Goal: Task Accomplishment & Management: Manage account settings

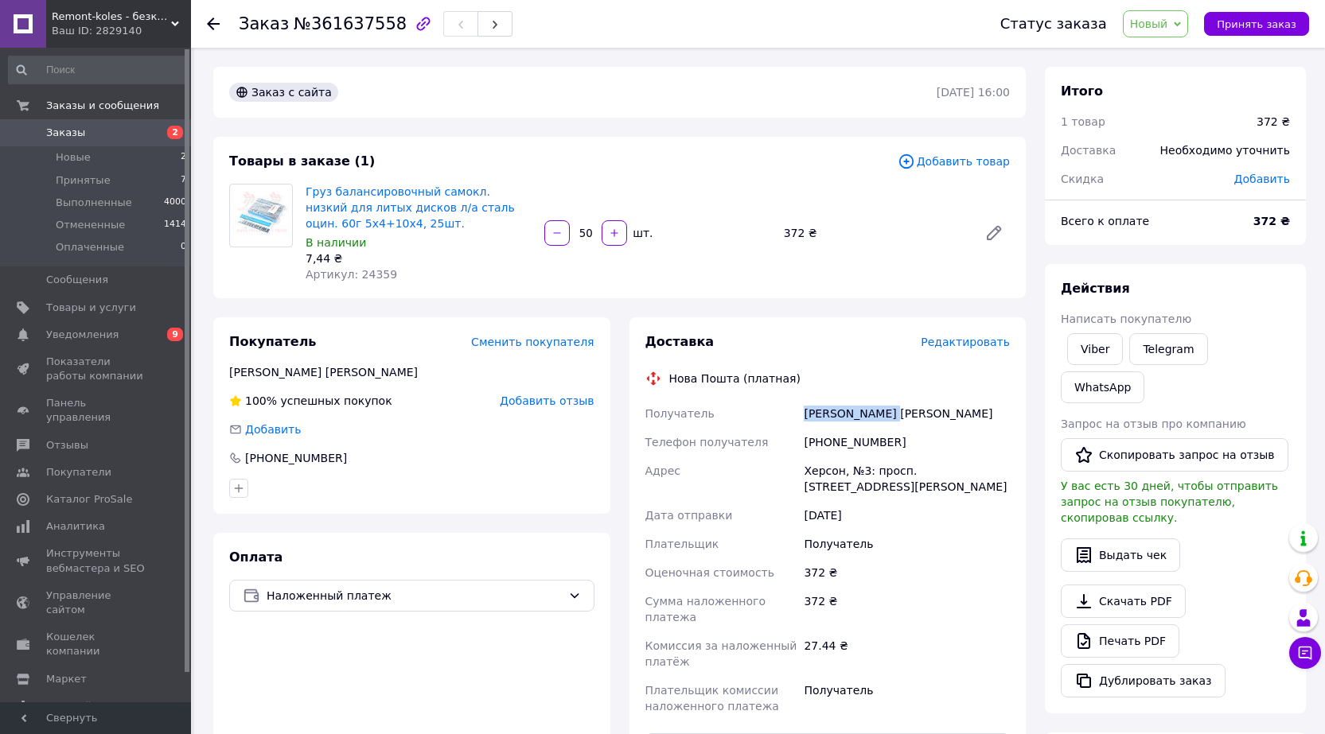
drag, startPoint x: 805, startPoint y: 409, endPoint x: 928, endPoint y: 406, distance: 123.4
click at [928, 406] on div "[PERSON_NAME] [PERSON_NAME]" at bounding box center [906, 413] width 212 height 29
copy div "[PERSON_NAME] [PERSON_NAME]"
drag, startPoint x: 841, startPoint y: 442, endPoint x: 857, endPoint y: 439, distance: 16.2
click at [857, 439] on div "[PHONE_NUMBER]" at bounding box center [906, 442] width 212 height 29
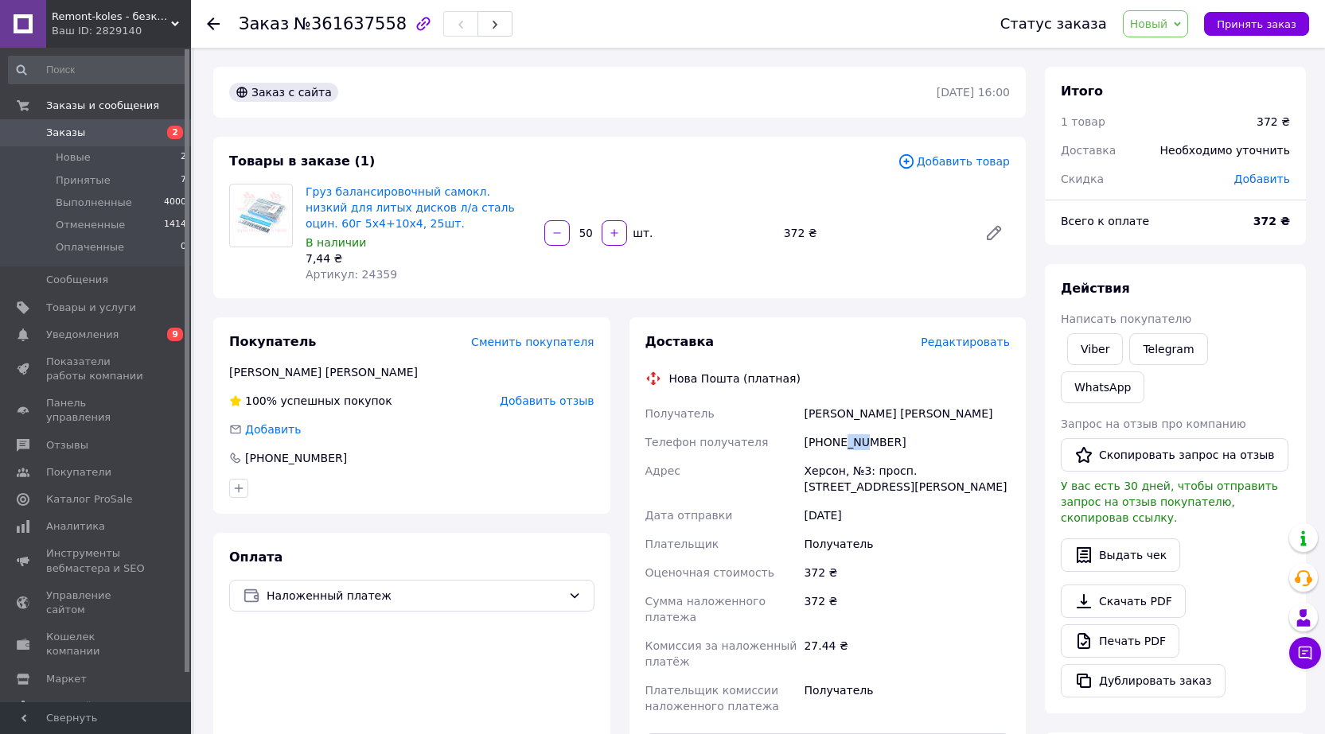
click at [1257, 271] on div "Действия Написать покупателю Viber Telegram WhatsApp Запрос на отзыв про компан…" at bounding box center [1175, 489] width 261 height 450
click at [1181, 25] on icon at bounding box center [1177, 24] width 7 height 7
click at [1172, 56] on li "Принят" at bounding box center [1165, 56] width 84 height 24
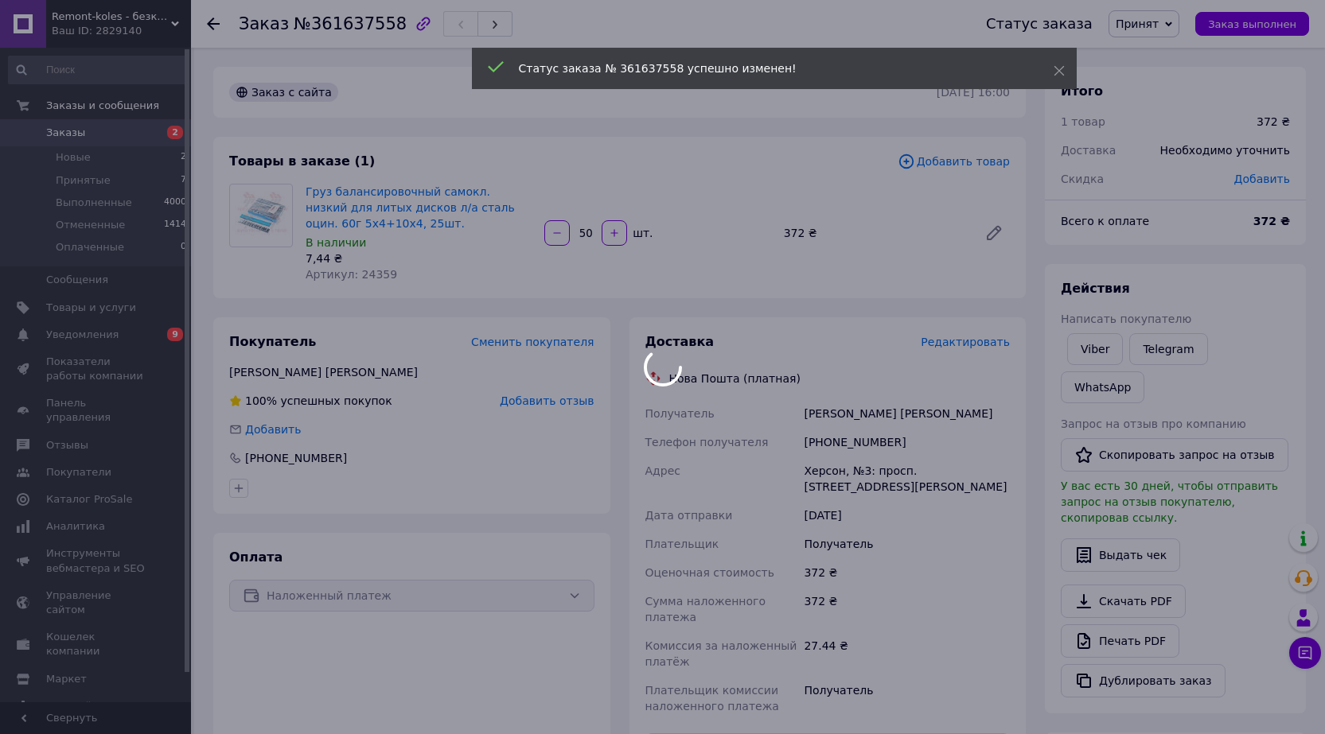
click at [212, 26] on div at bounding box center [662, 367] width 1325 height 734
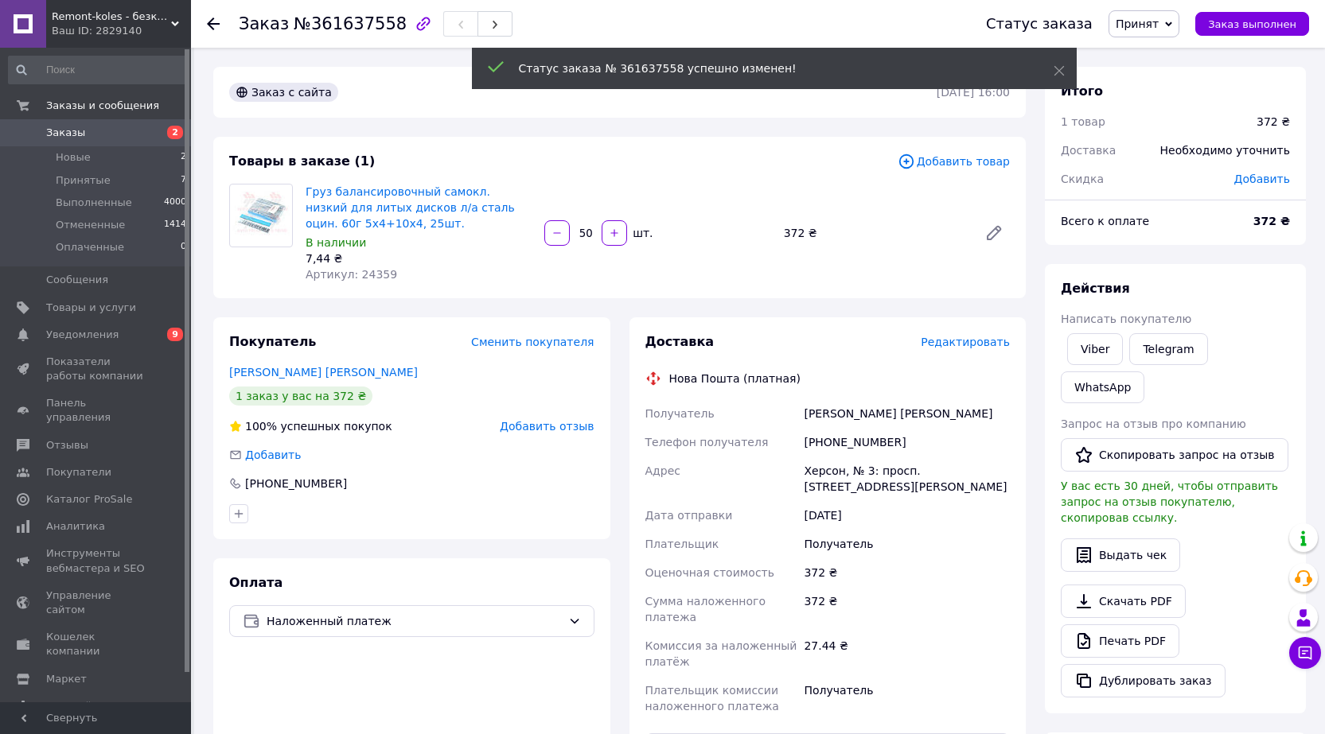
click at [212, 26] on icon at bounding box center [213, 24] width 13 height 13
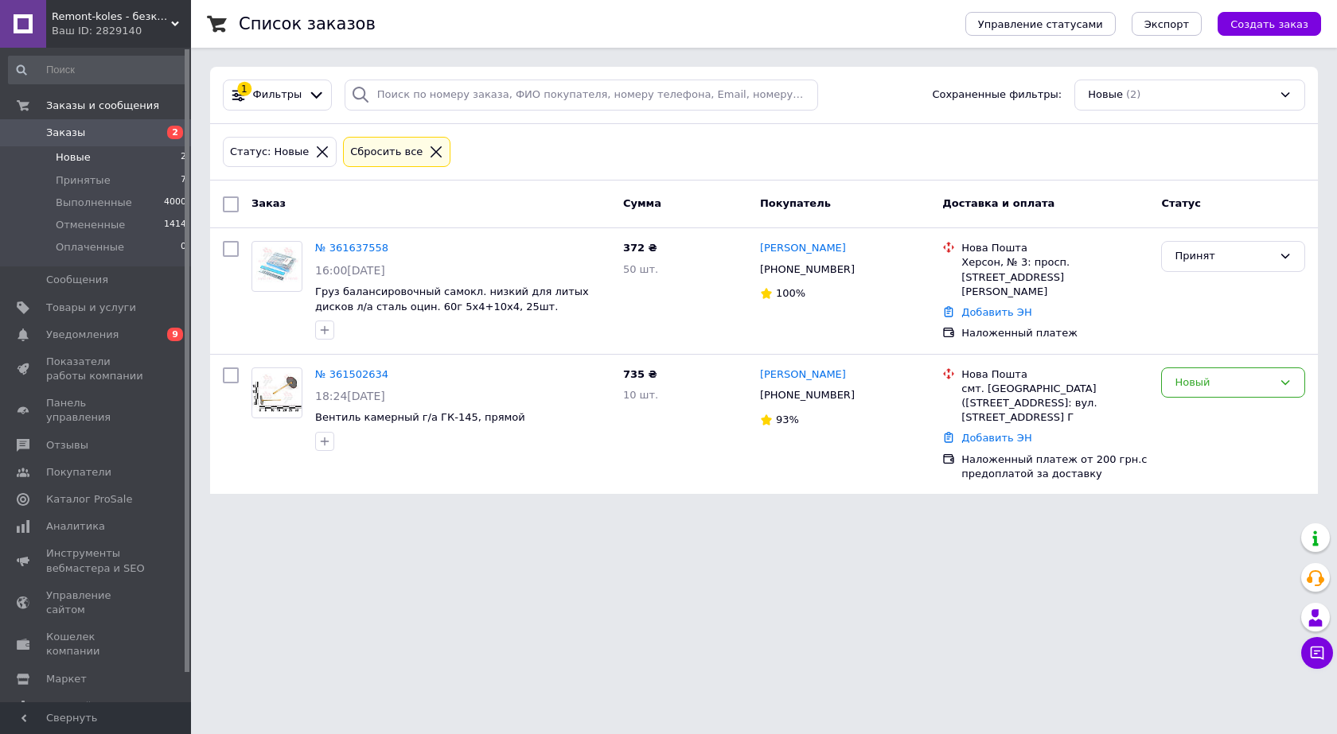
click at [76, 158] on span "Новые" at bounding box center [73, 157] width 35 height 14
click at [347, 374] on link "№ 361502634" at bounding box center [351, 374] width 73 height 12
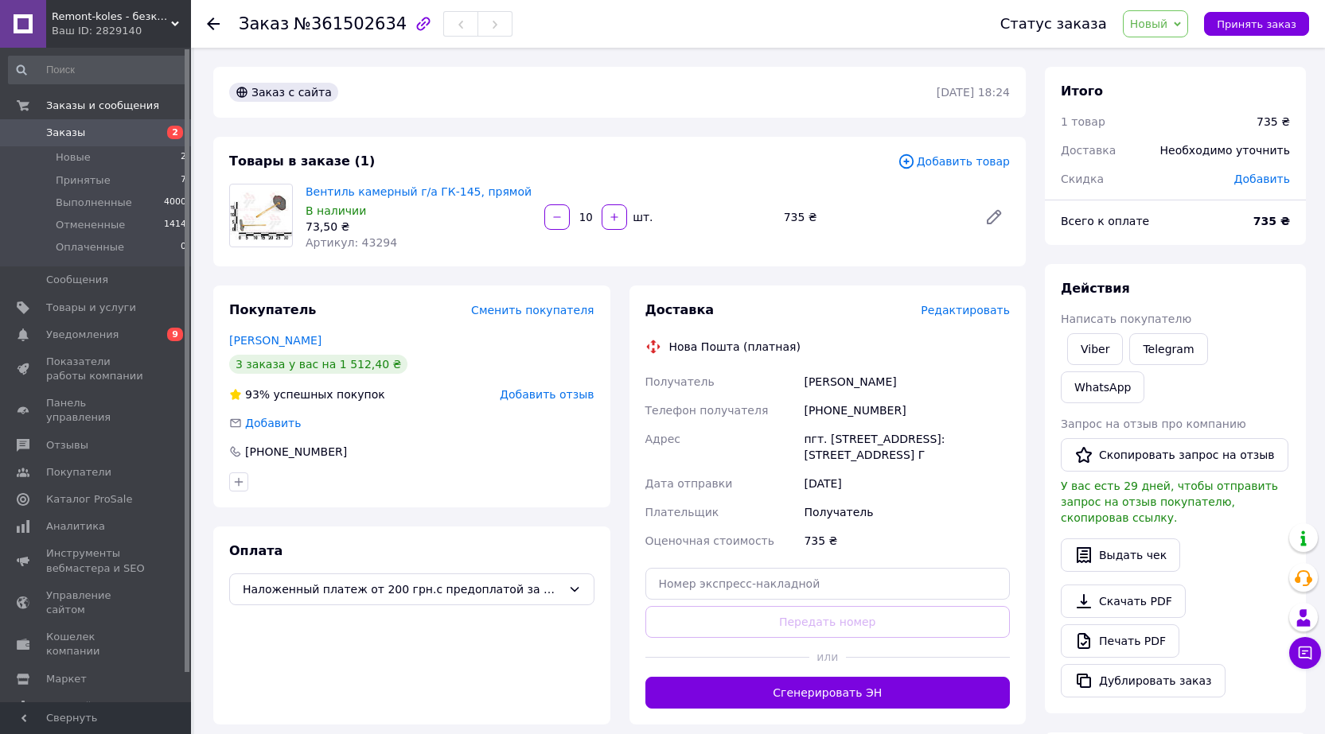
drag, startPoint x: 802, startPoint y: 380, endPoint x: 922, endPoint y: 368, distance: 120.7
click at [922, 368] on div "[PERSON_NAME]" at bounding box center [906, 382] width 212 height 29
copy div "[PERSON_NAME]"
drag, startPoint x: 352, startPoint y: 241, endPoint x: 390, endPoint y: 242, distance: 38.2
click at [390, 242] on div "Артикул: 43294" at bounding box center [419, 243] width 226 height 16
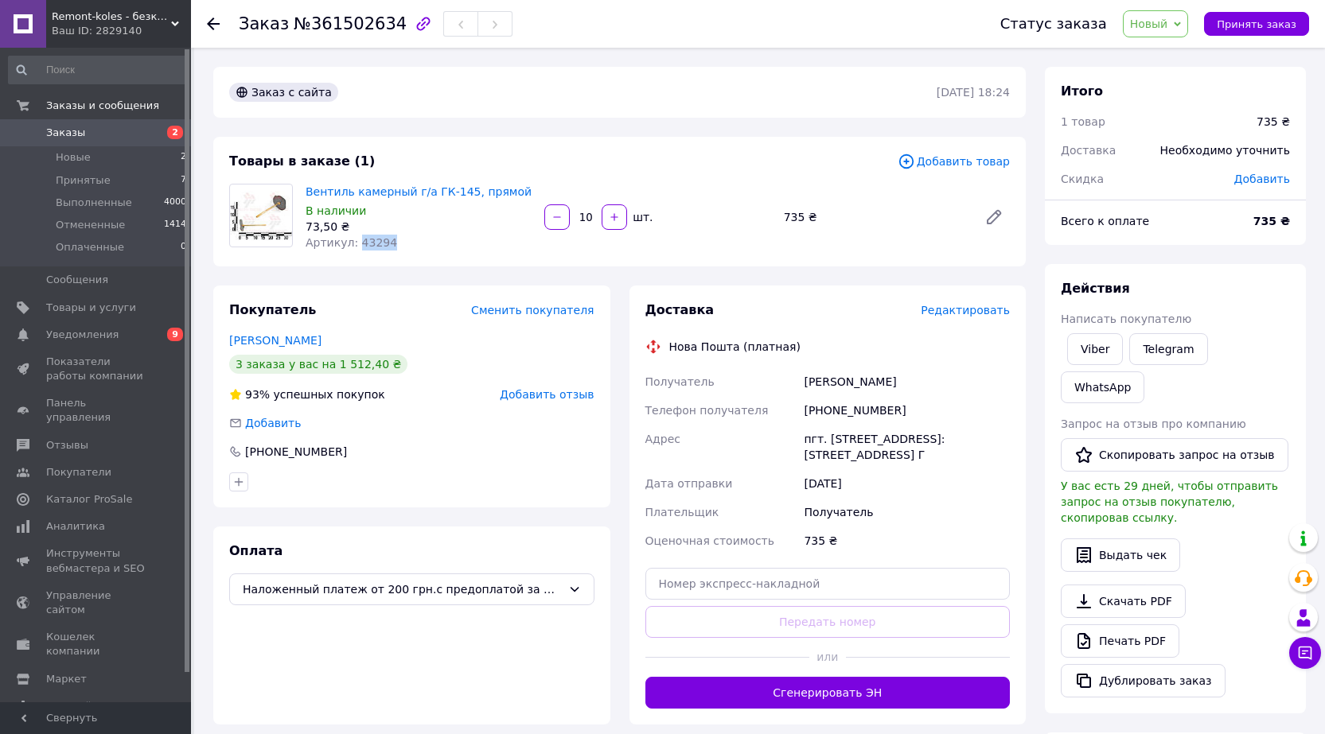
copy span "43294"
click at [1189, 24] on span "Новый" at bounding box center [1156, 23] width 66 height 27
click at [1168, 56] on li "Принят" at bounding box center [1165, 56] width 84 height 24
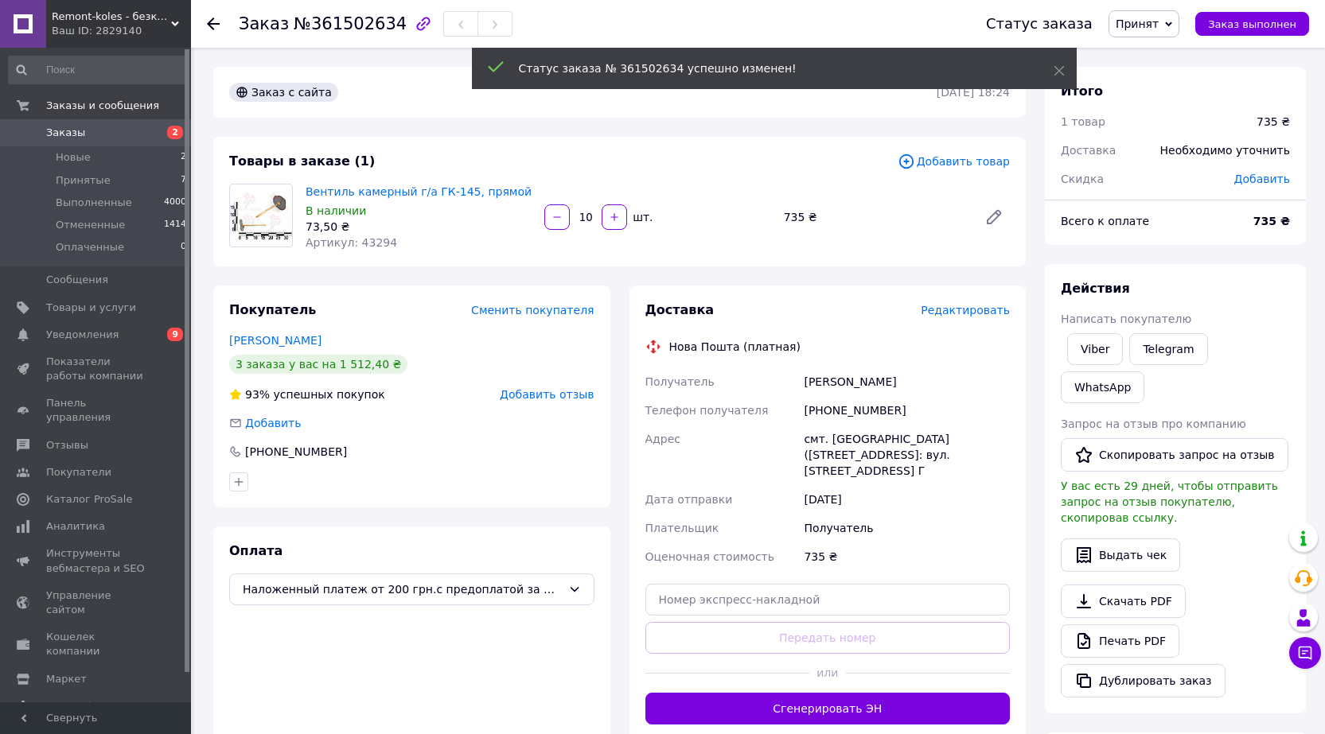
click at [210, 23] on use at bounding box center [213, 24] width 13 height 13
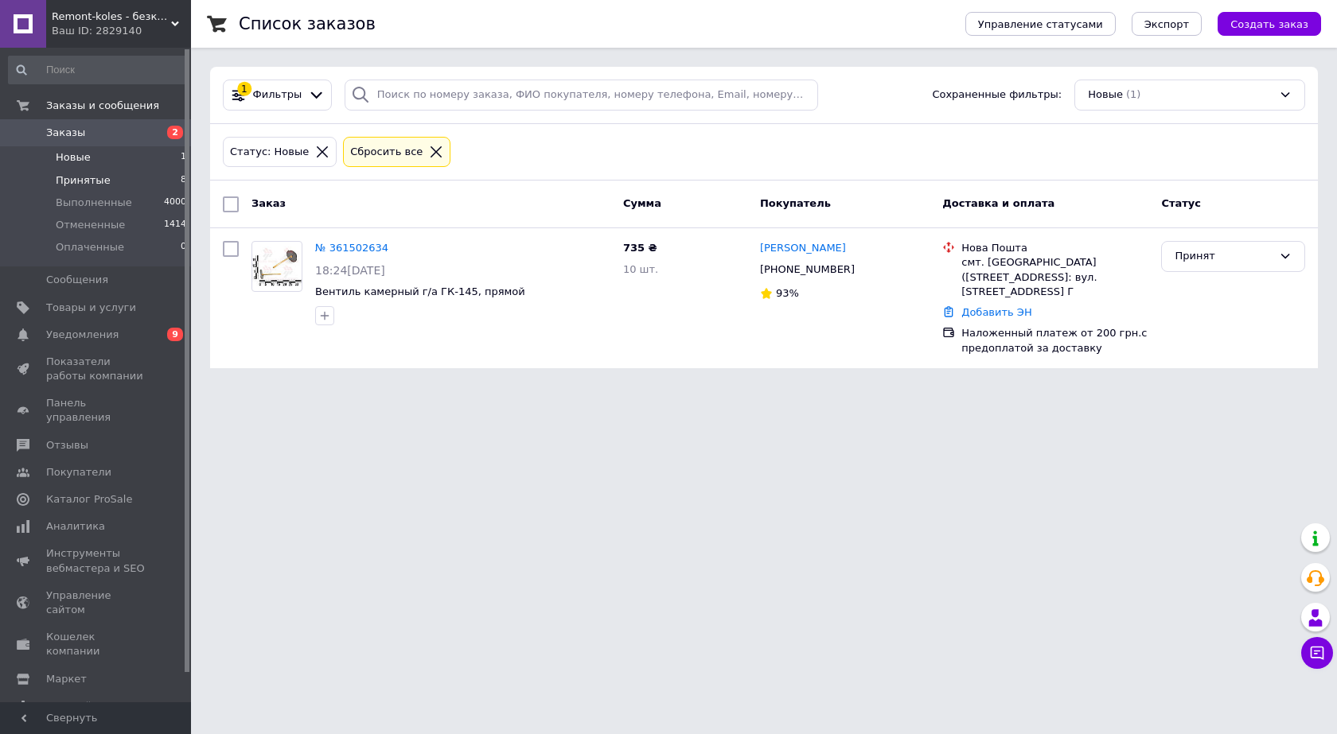
click at [73, 179] on span "Принятые" at bounding box center [83, 180] width 55 height 14
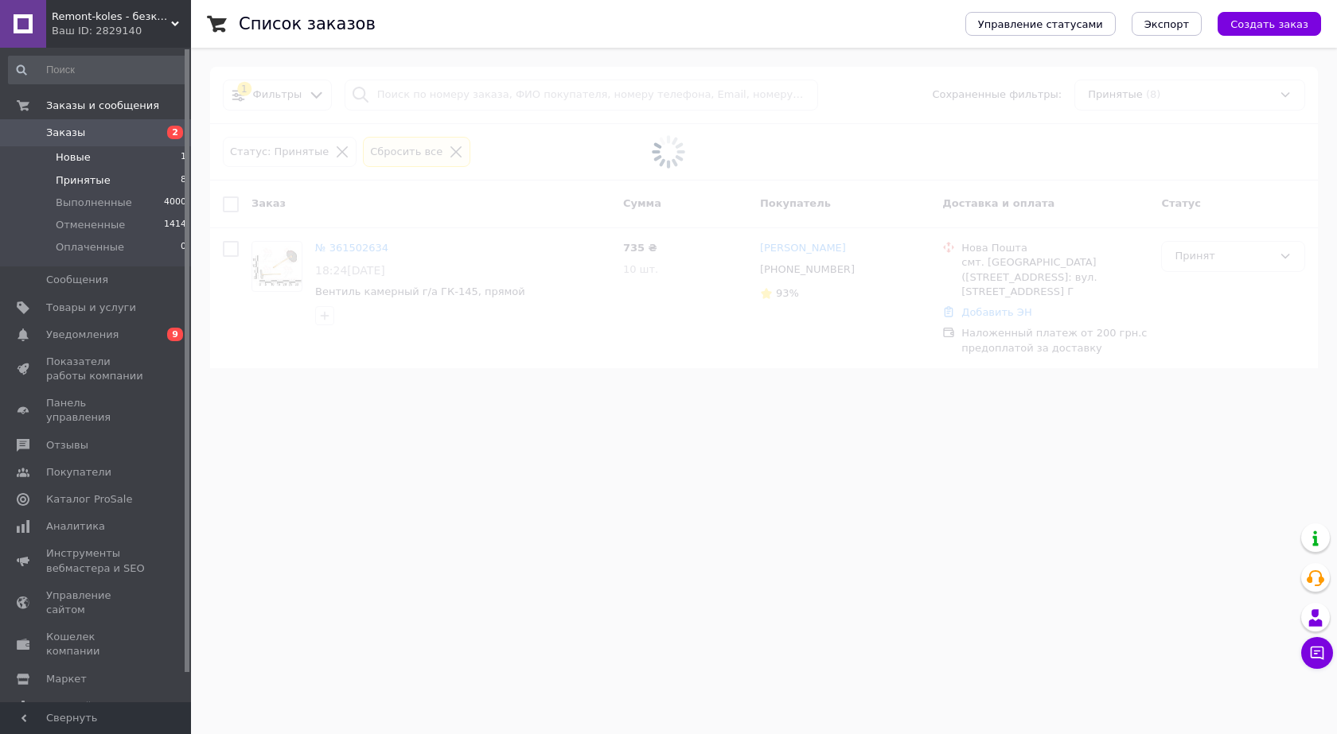
click at [73, 159] on span "Новые" at bounding box center [73, 157] width 35 height 14
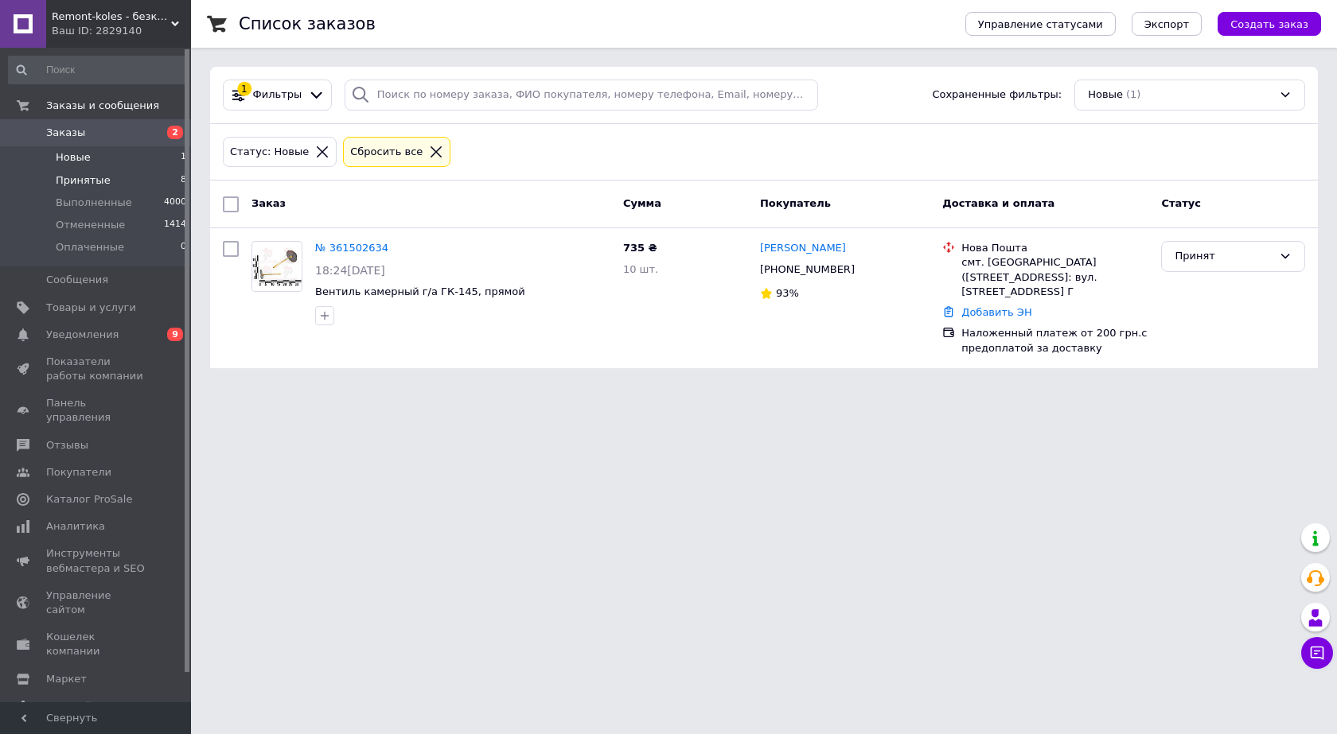
click at [76, 181] on span "Принятые" at bounding box center [83, 180] width 55 height 14
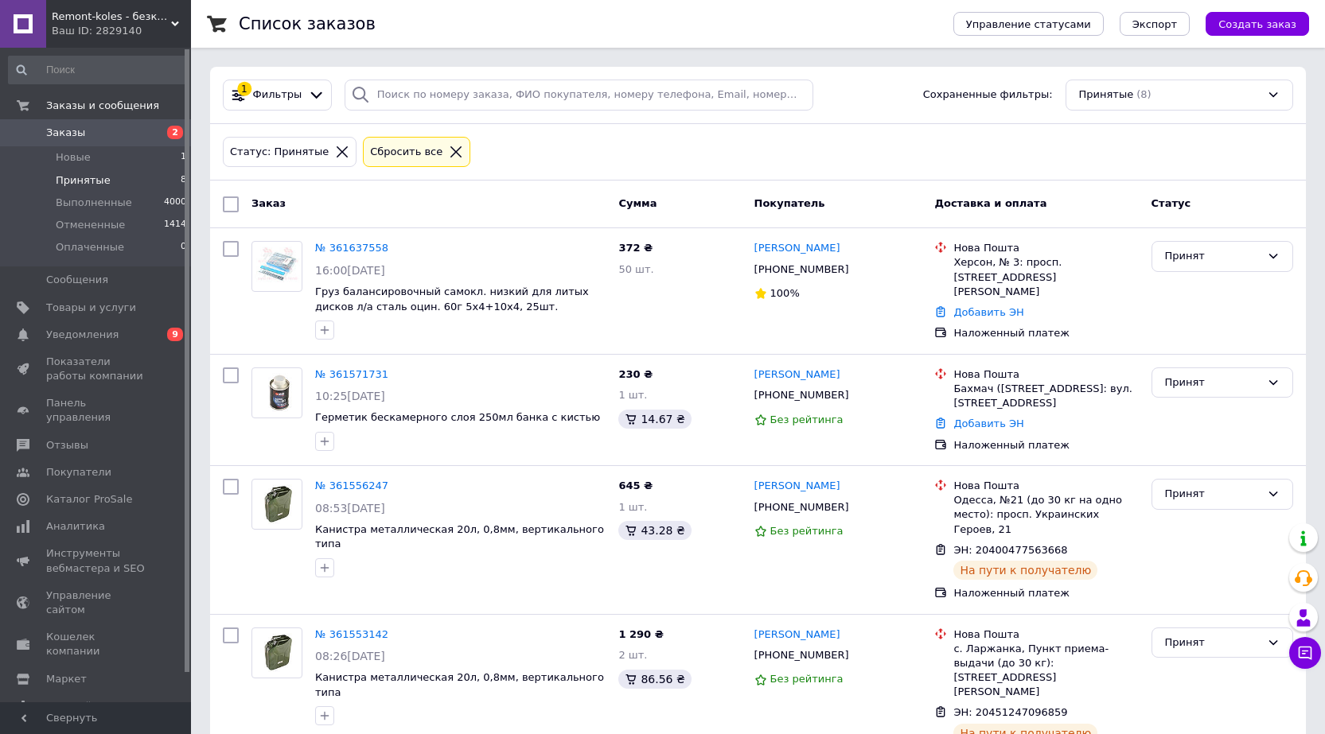
click at [60, 130] on span "Заказы" at bounding box center [65, 133] width 39 height 14
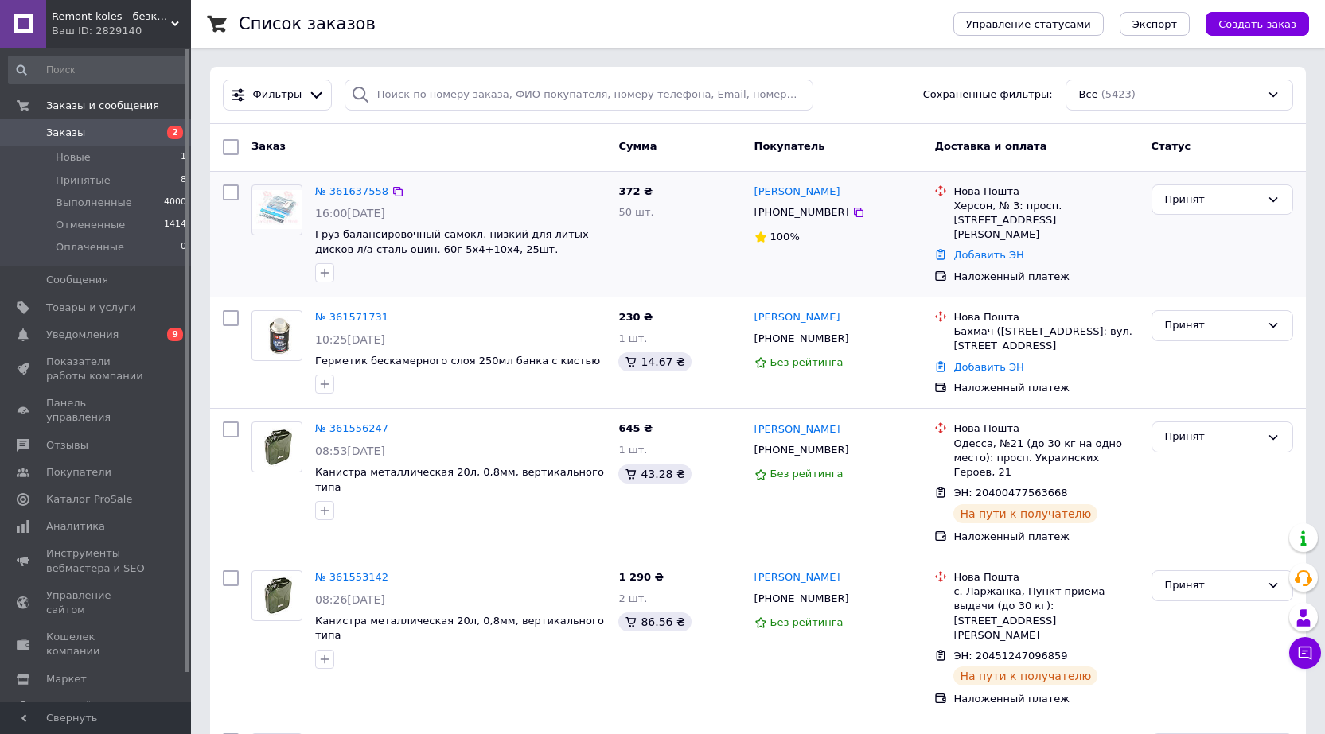
scroll to position [80, 0]
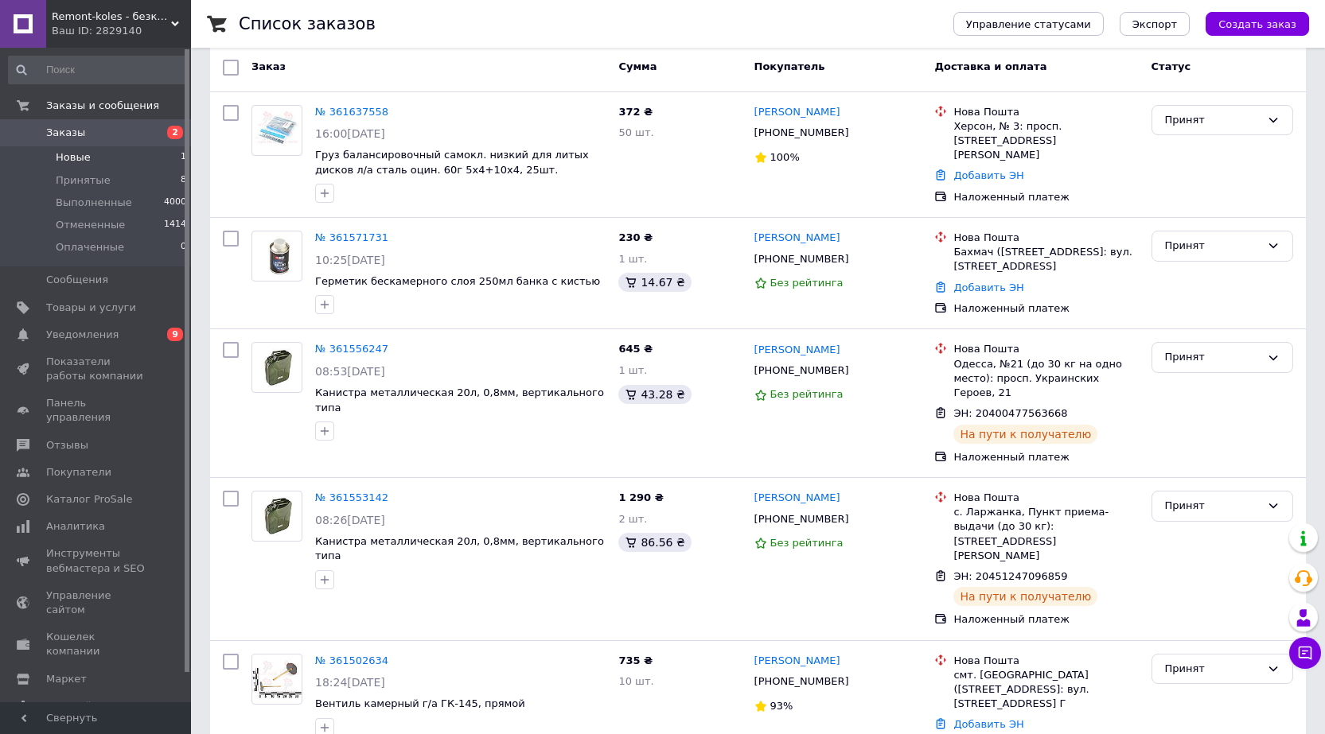
click at [72, 157] on span "Новые" at bounding box center [73, 157] width 35 height 14
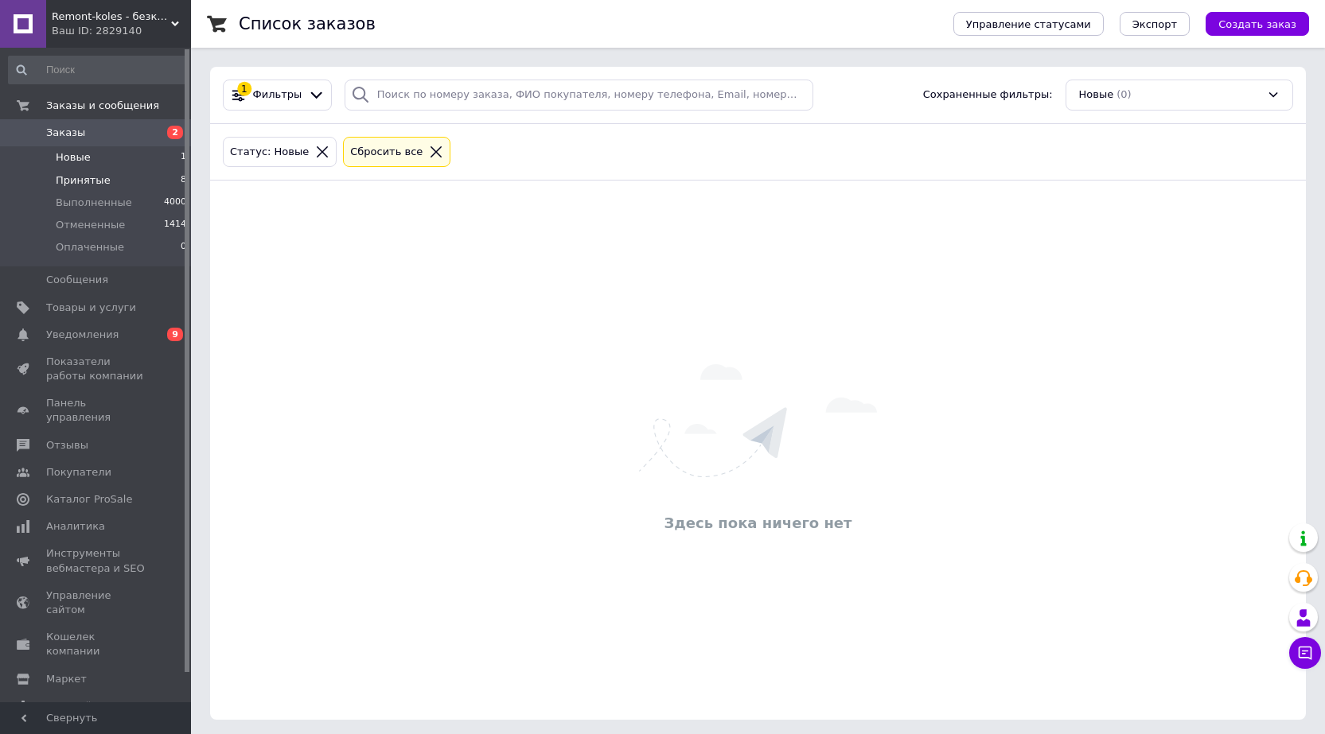
click at [91, 175] on span "Принятые" at bounding box center [83, 180] width 55 height 14
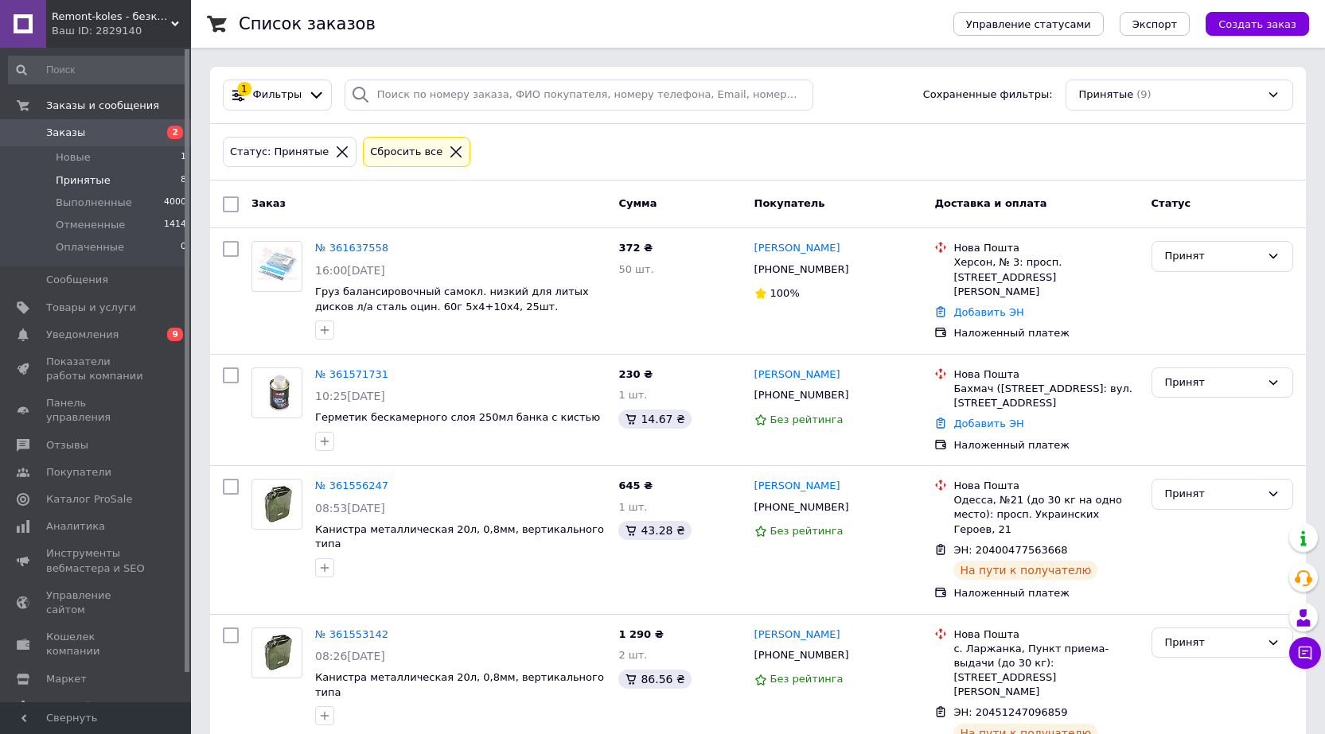
click at [68, 177] on span "Принятые" at bounding box center [83, 180] width 55 height 14
click at [61, 158] on span "Новые" at bounding box center [73, 157] width 35 height 14
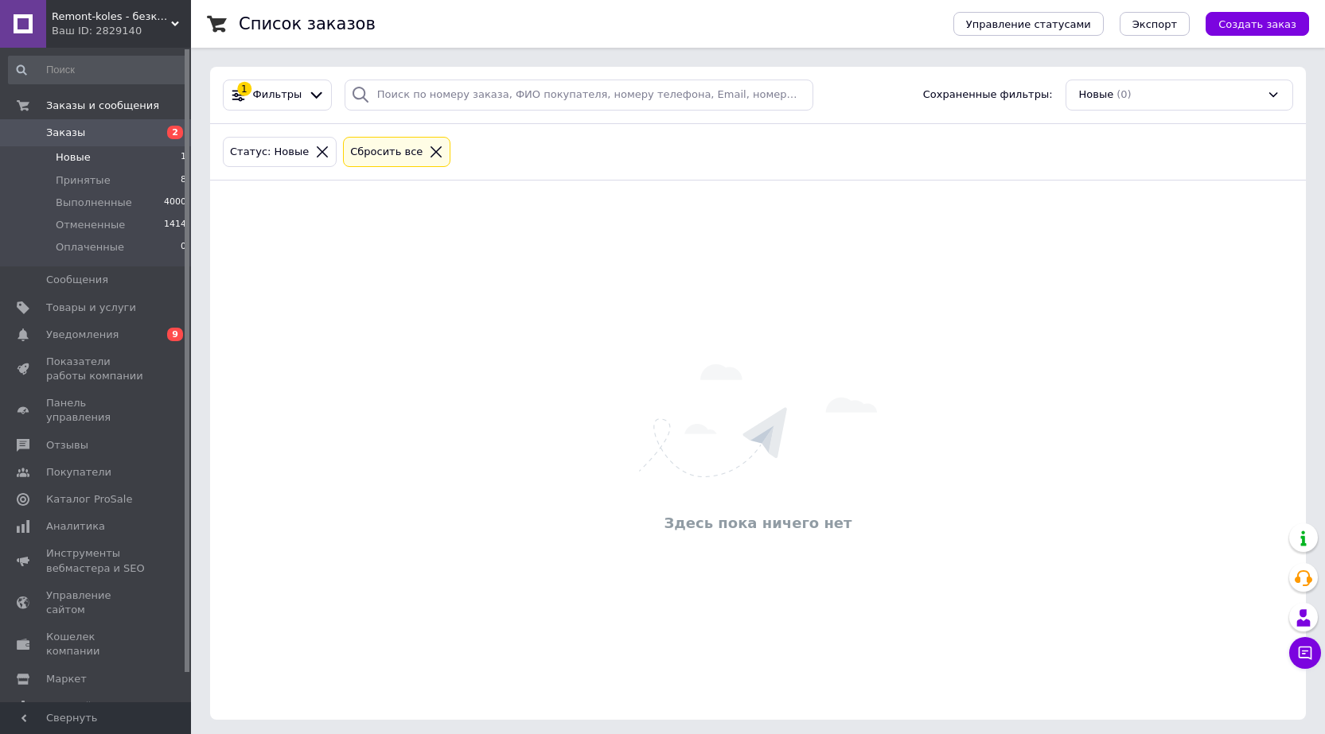
click at [62, 127] on span "Заказы" at bounding box center [65, 133] width 39 height 14
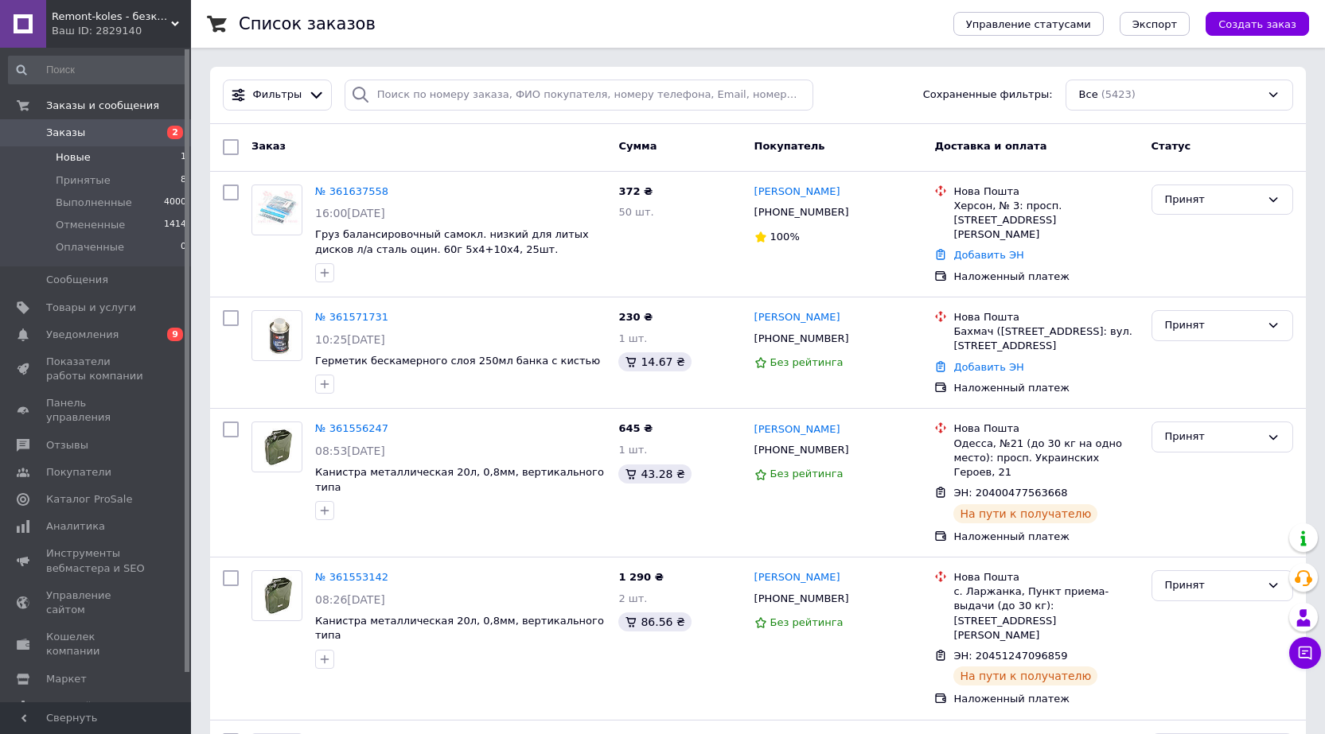
click at [63, 155] on span "Новые" at bounding box center [73, 157] width 35 height 14
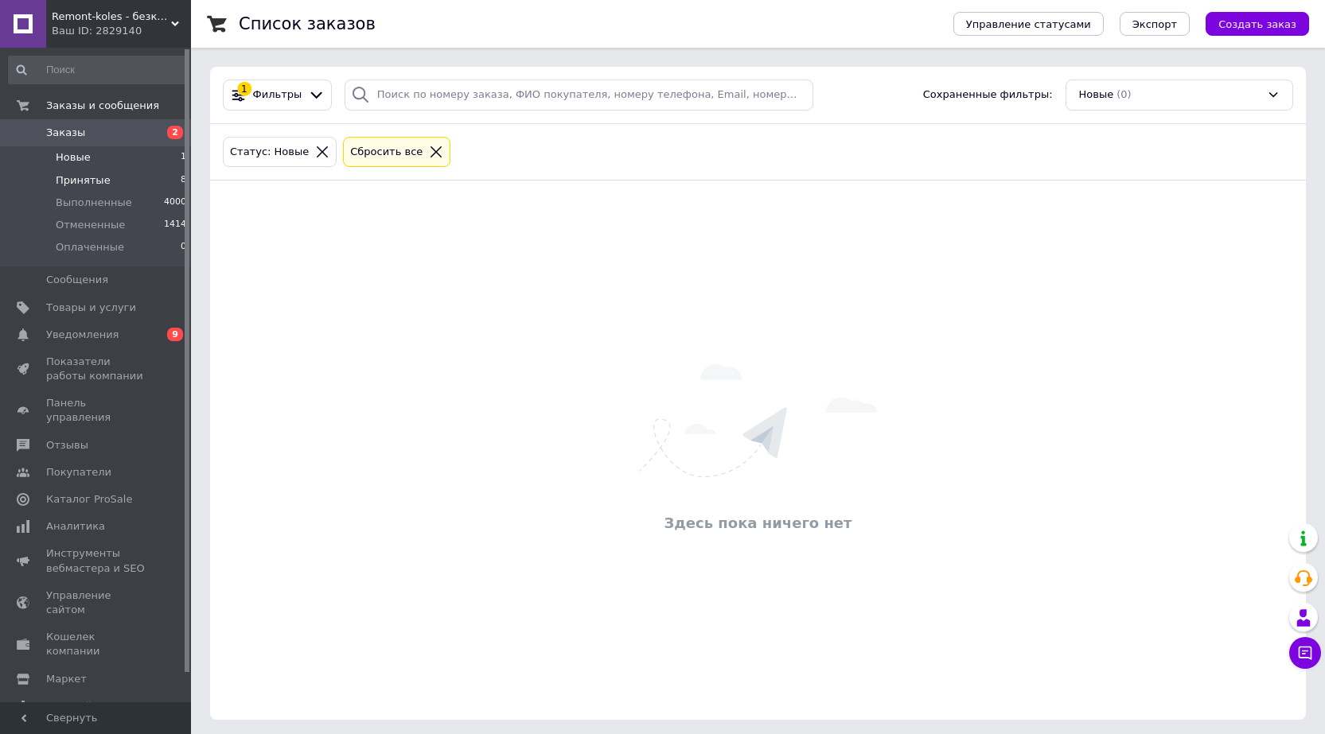
click at [95, 184] on span "Принятые" at bounding box center [83, 180] width 55 height 14
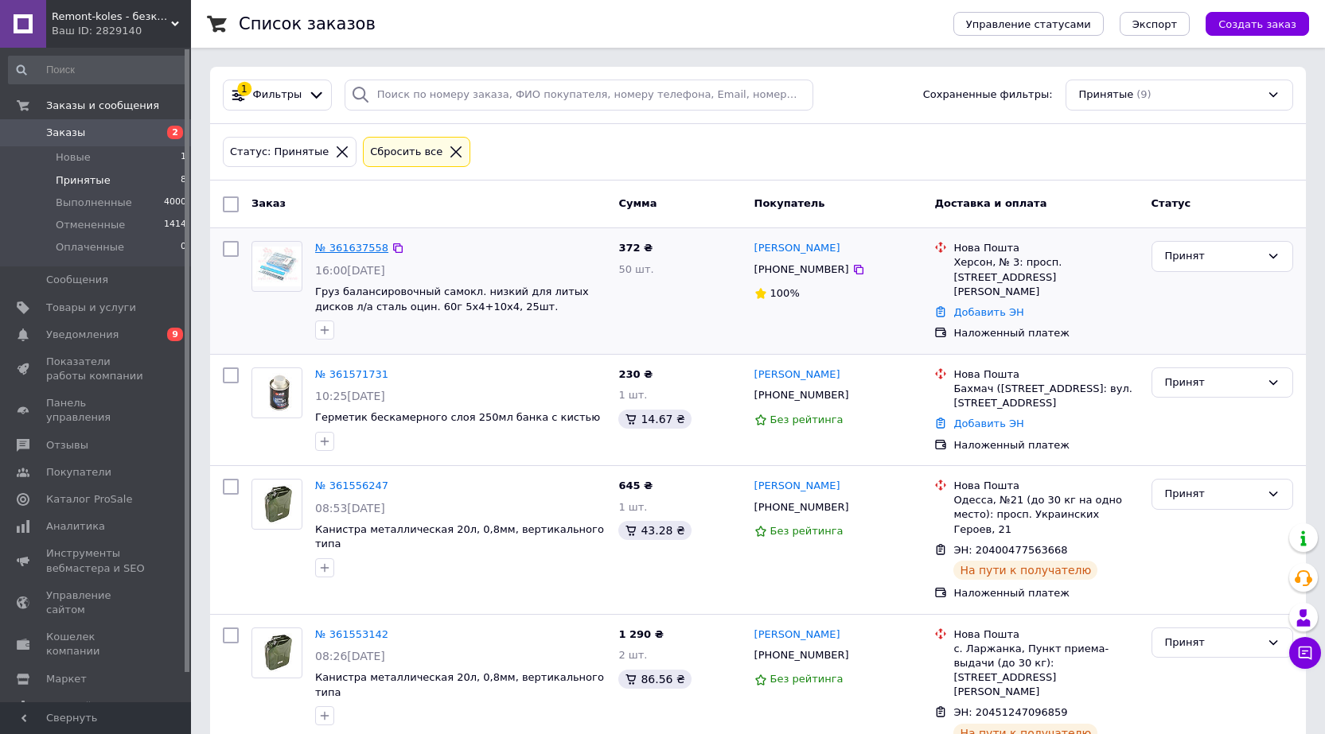
click at [366, 250] on link "№ 361637558" at bounding box center [351, 248] width 73 height 12
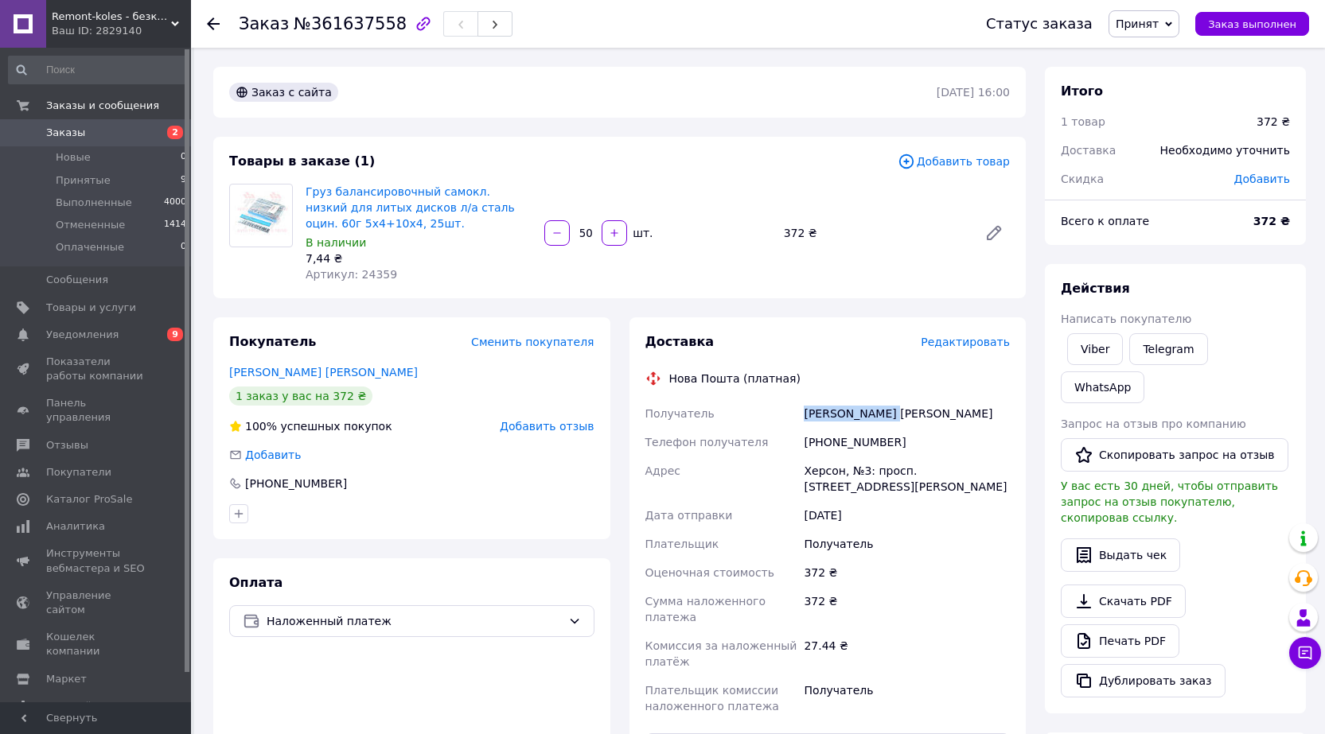
drag, startPoint x: 804, startPoint y: 415, endPoint x: 920, endPoint y: 405, distance: 116.6
click at [920, 405] on div "[PERSON_NAME] [PERSON_NAME]" at bounding box center [906, 413] width 212 height 29
copy div "[PERSON_NAME] [PERSON_NAME]"
drag, startPoint x: 839, startPoint y: 439, endPoint x: 927, endPoint y: 441, distance: 88.3
click at [927, 441] on div "[PHONE_NUMBER]" at bounding box center [906, 442] width 212 height 29
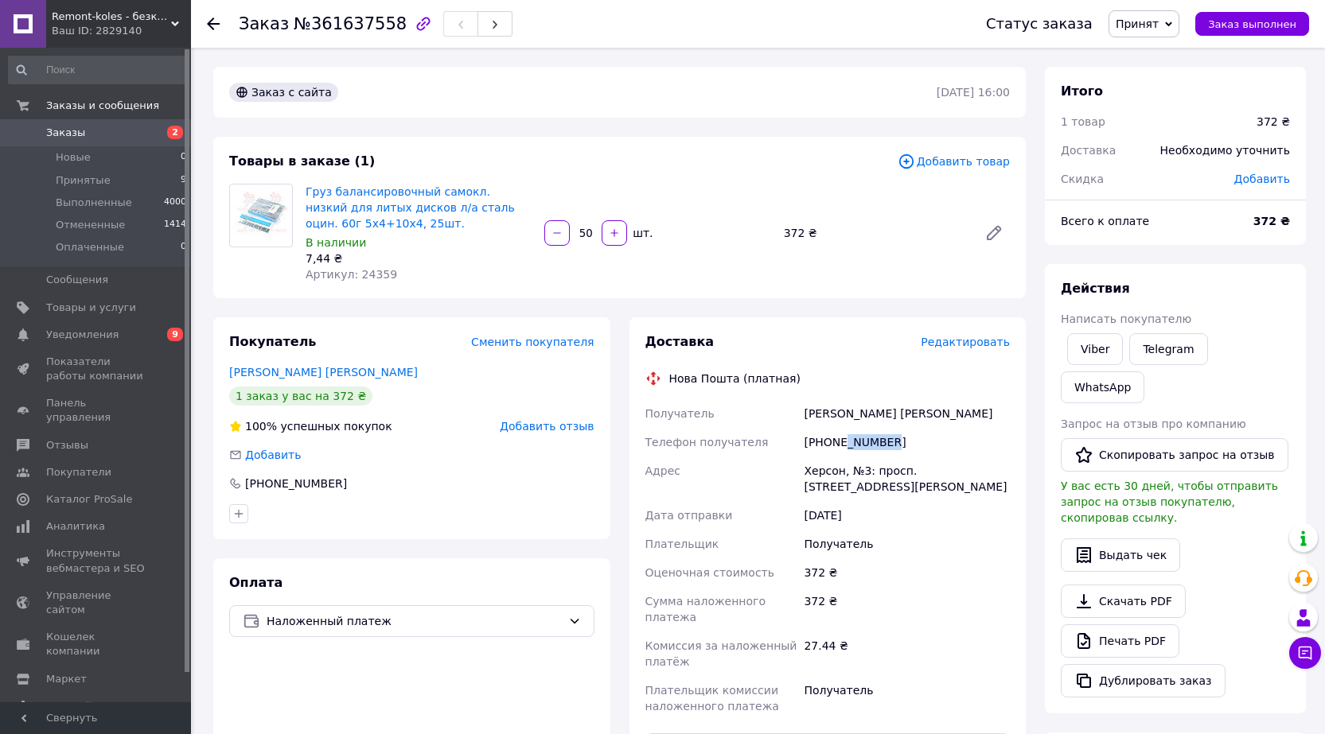
copy div "2595125"
click at [214, 17] on div at bounding box center [213, 24] width 13 height 16
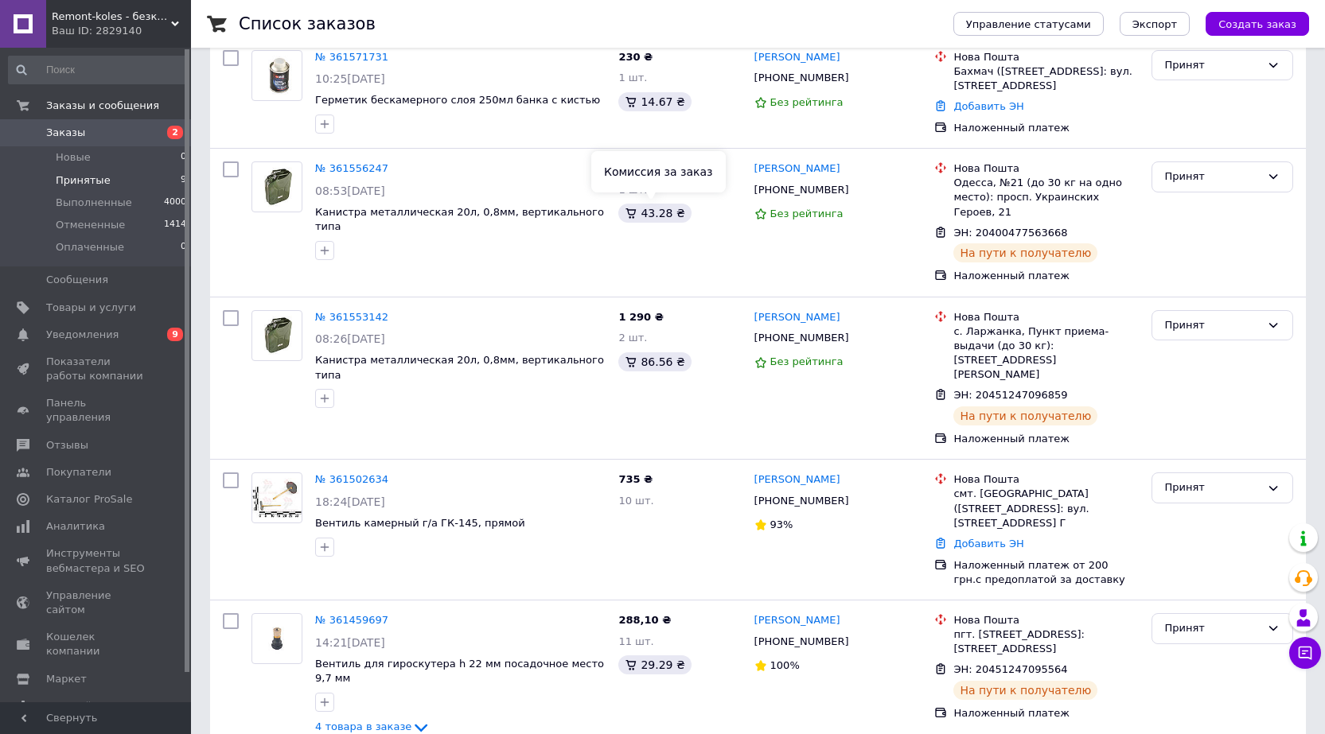
scroll to position [318, 0]
click at [72, 159] on span "Новые" at bounding box center [73, 157] width 35 height 14
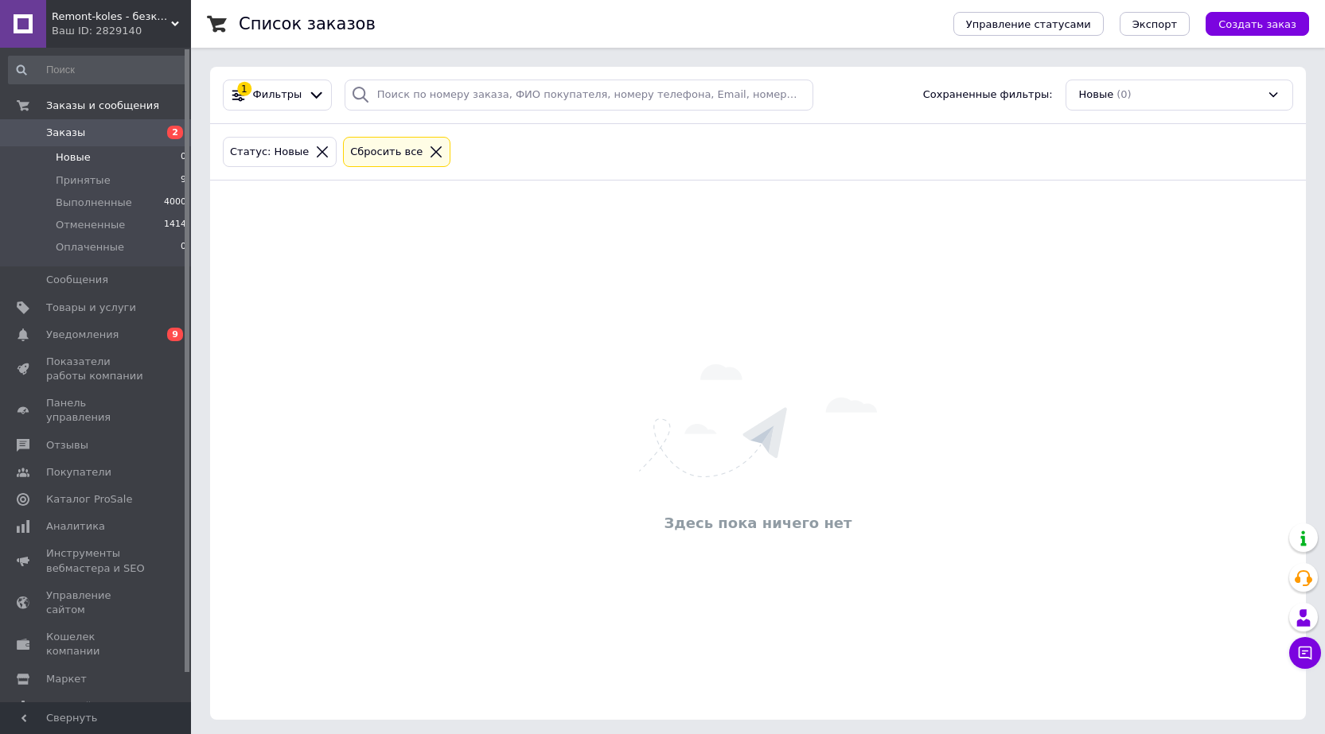
click at [68, 155] on span "Новые" at bounding box center [73, 157] width 35 height 14
click at [66, 132] on span "Заказы" at bounding box center [65, 133] width 39 height 14
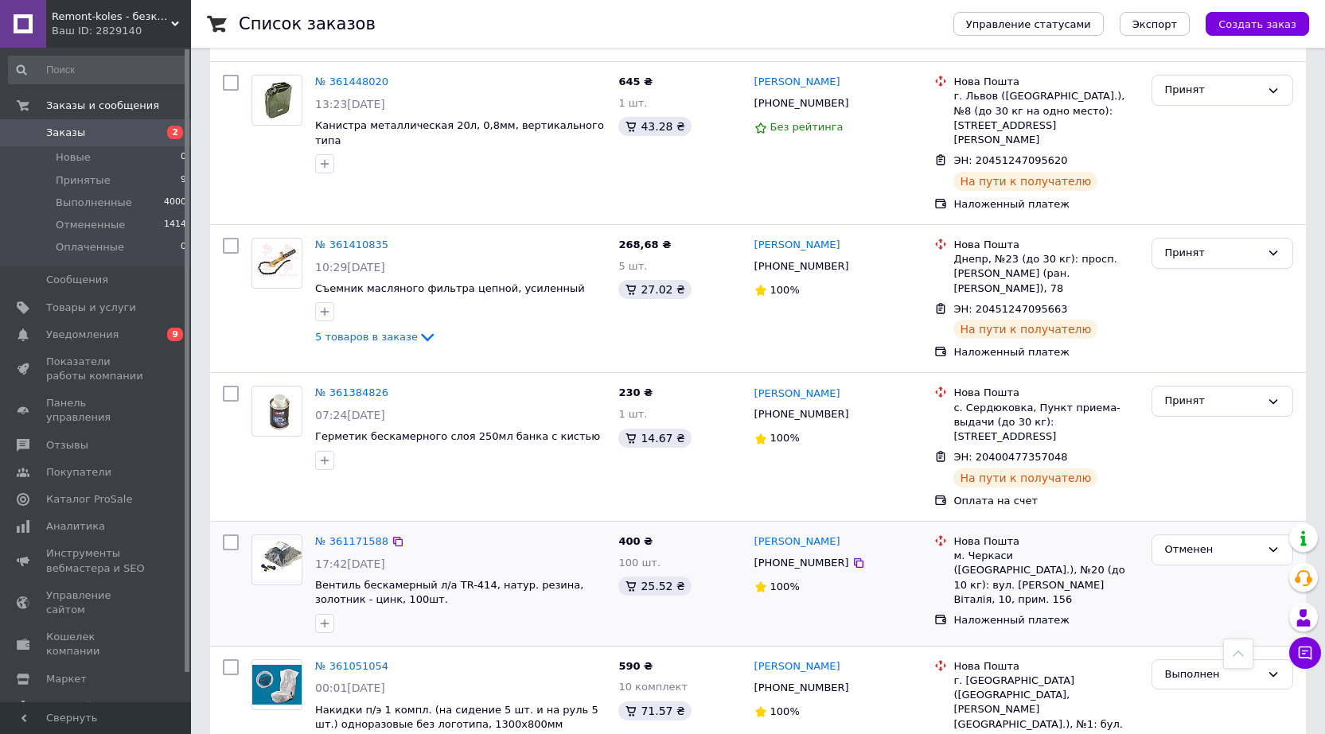
scroll to position [1193, 0]
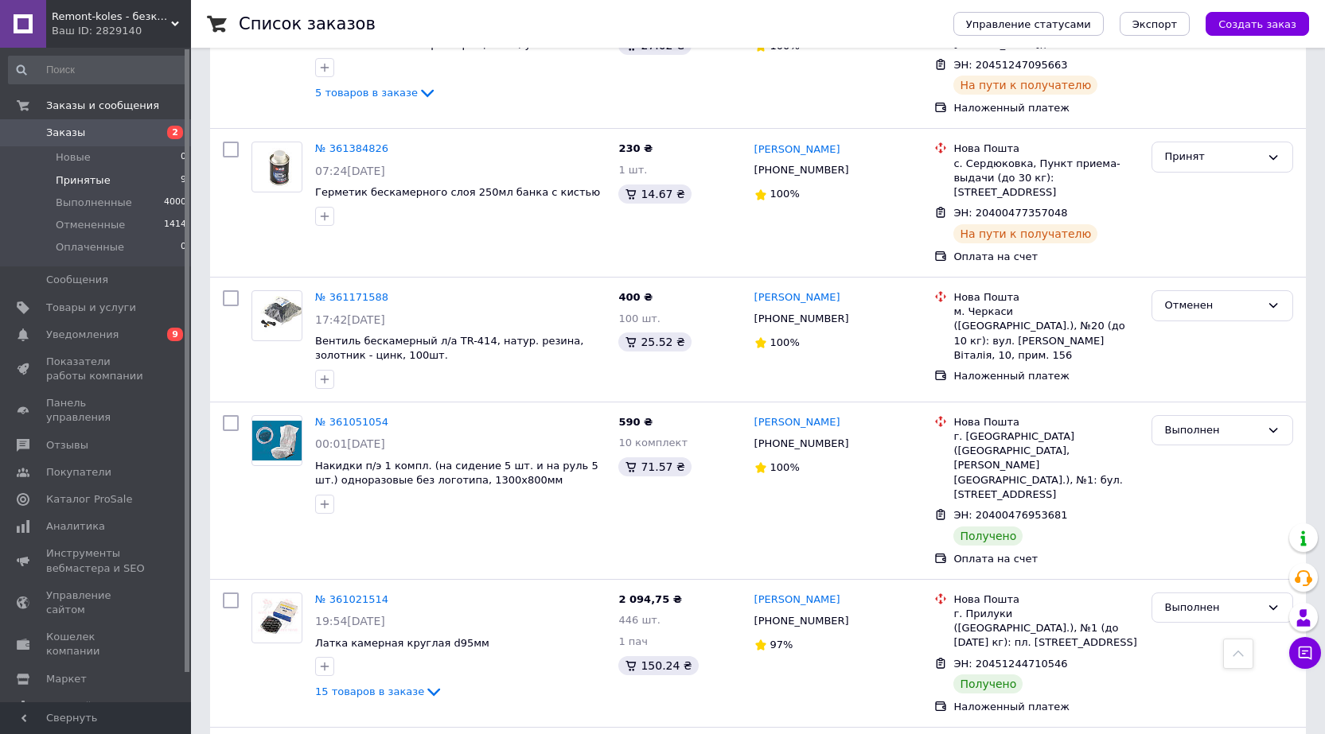
click at [78, 185] on span "Принятые" at bounding box center [83, 180] width 55 height 14
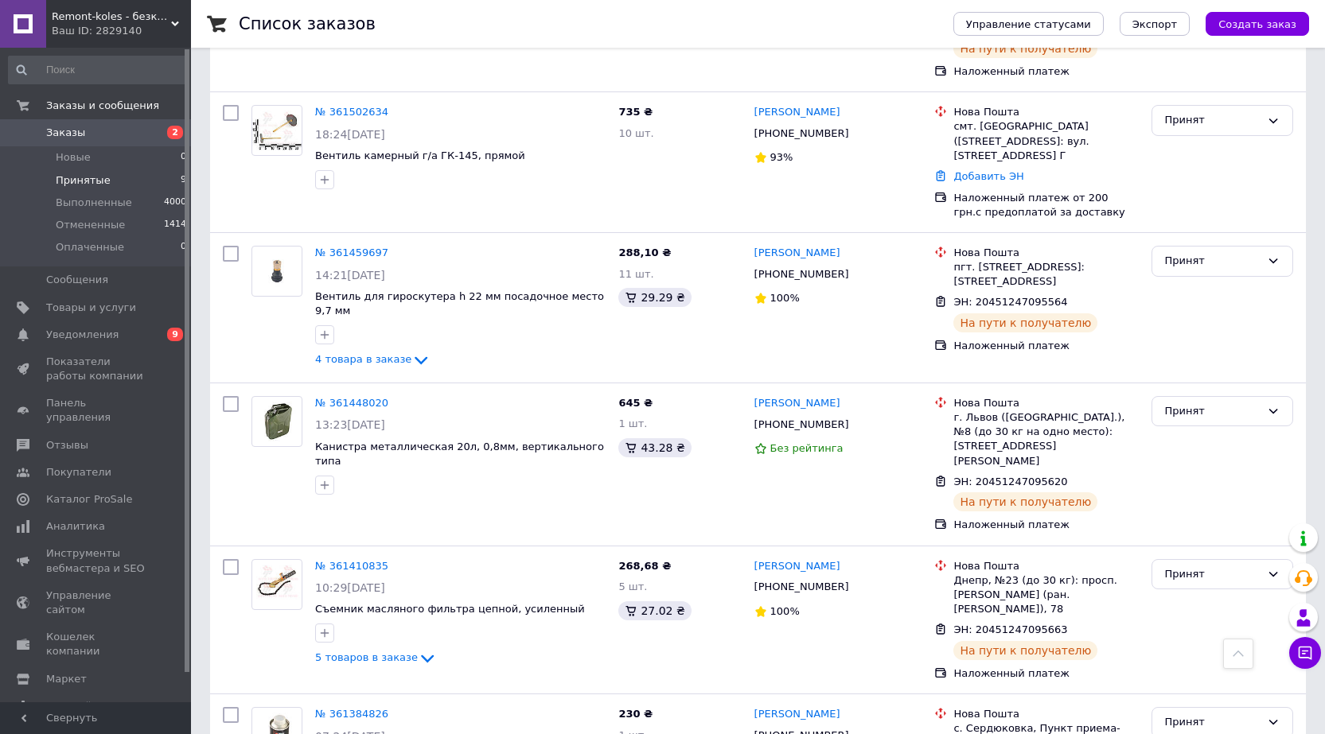
scroll to position [709, 0]
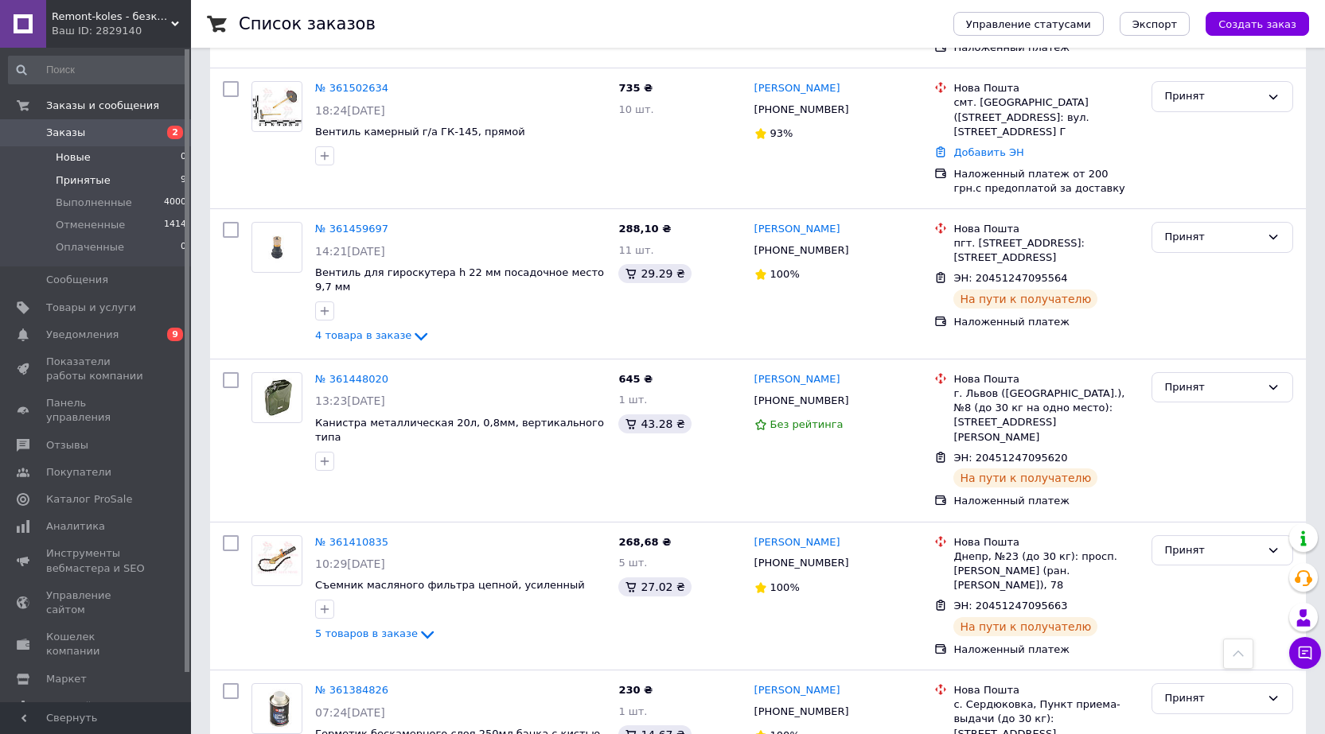
click at [71, 154] on span "Новые" at bounding box center [73, 157] width 35 height 14
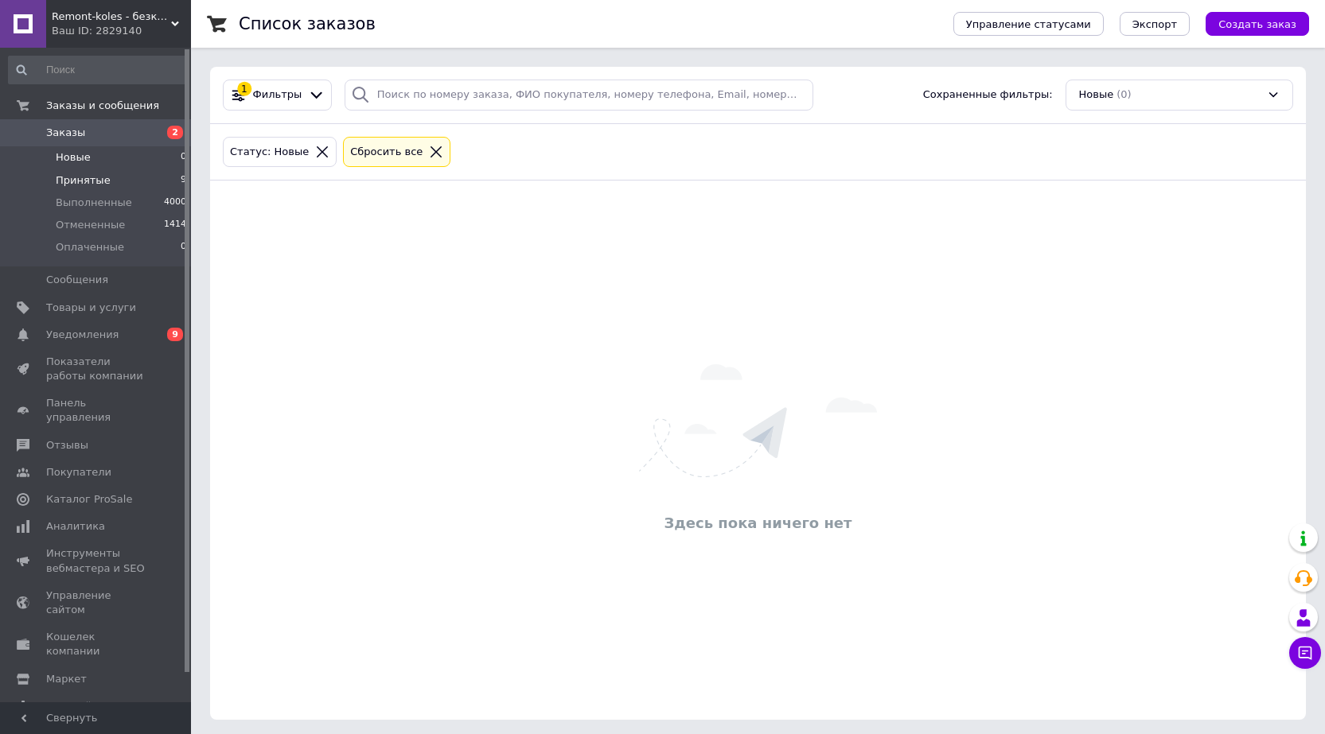
click at [68, 180] on span "Принятые" at bounding box center [83, 180] width 55 height 14
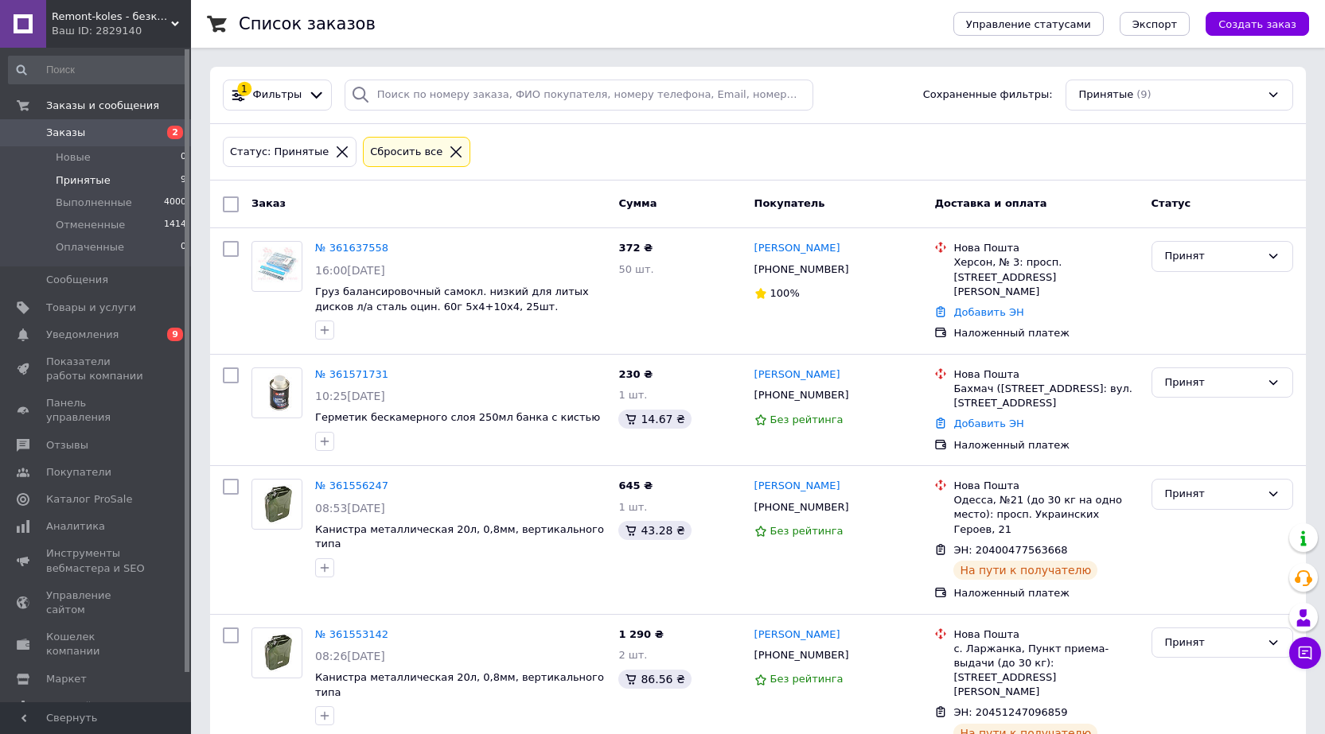
click at [829, 628] on link "[PERSON_NAME]" at bounding box center [797, 635] width 86 height 15
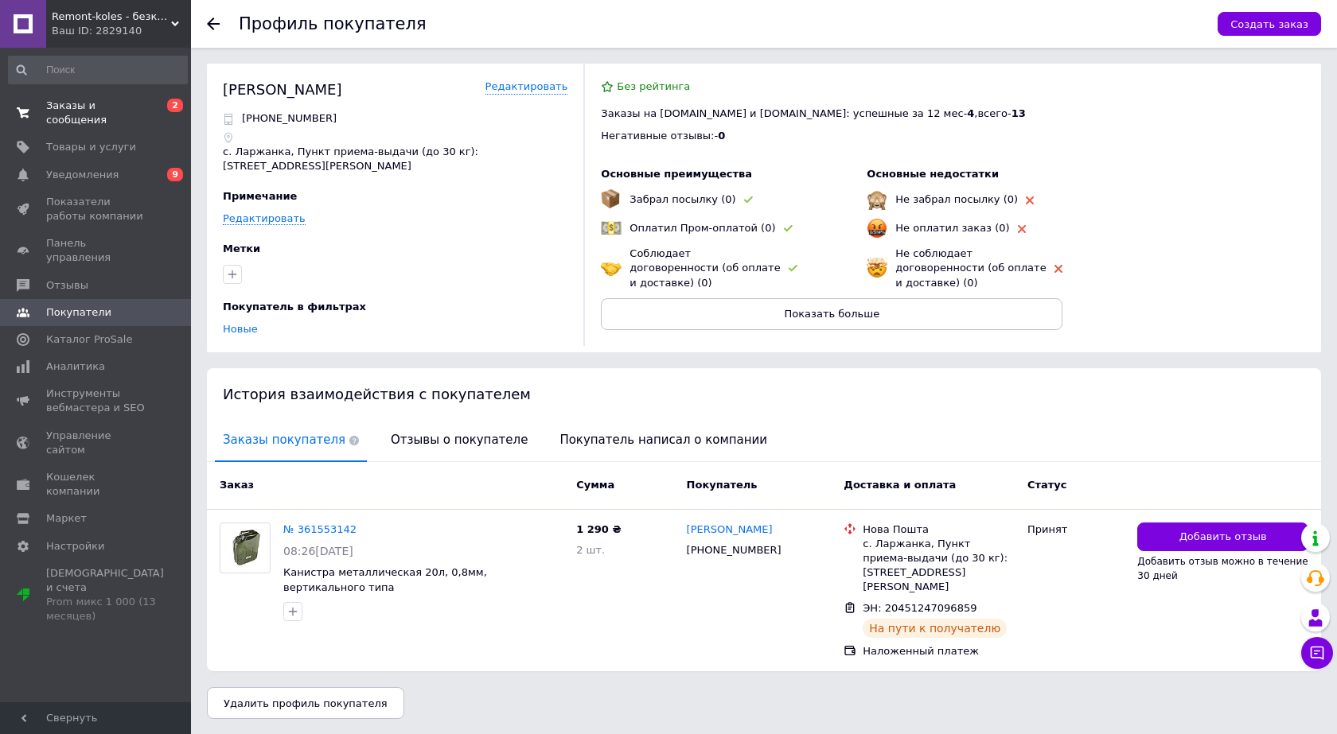
click at [61, 106] on span "Заказы и сообщения" at bounding box center [96, 113] width 101 height 29
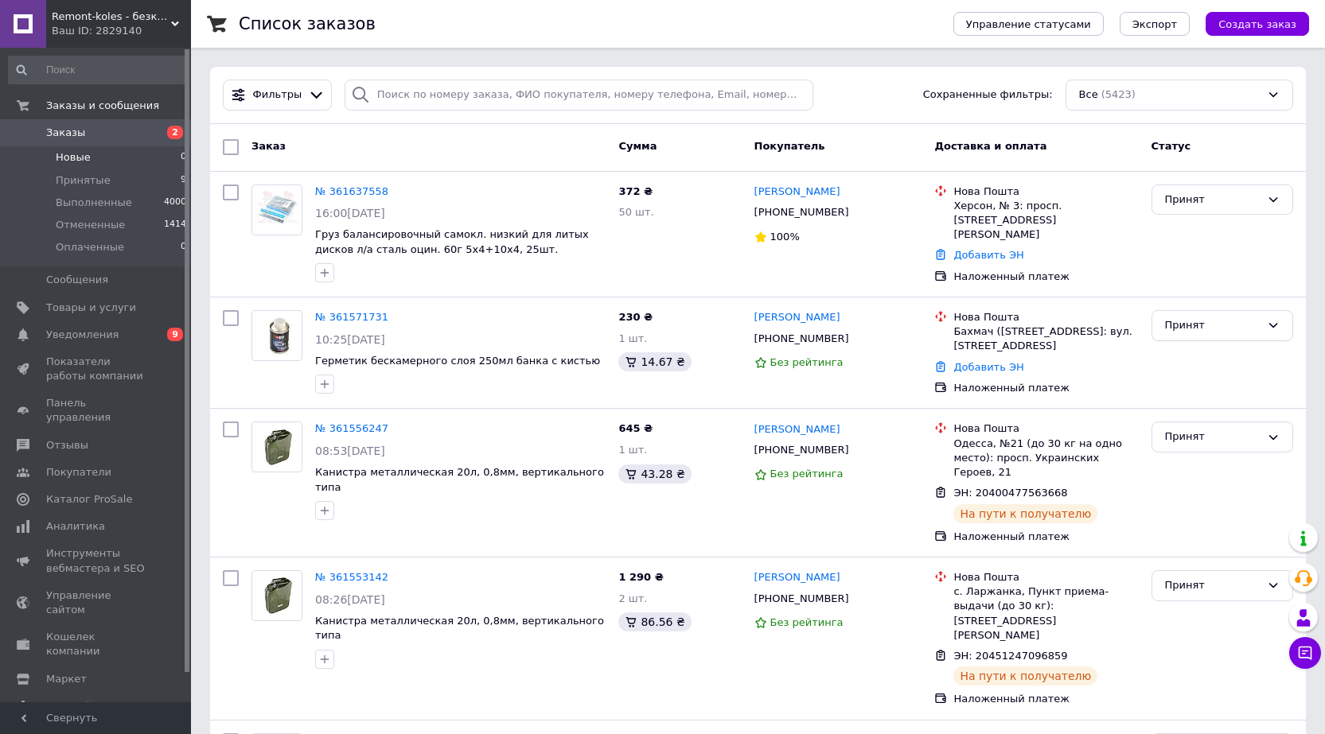
click at [76, 157] on span "Новые" at bounding box center [73, 157] width 35 height 14
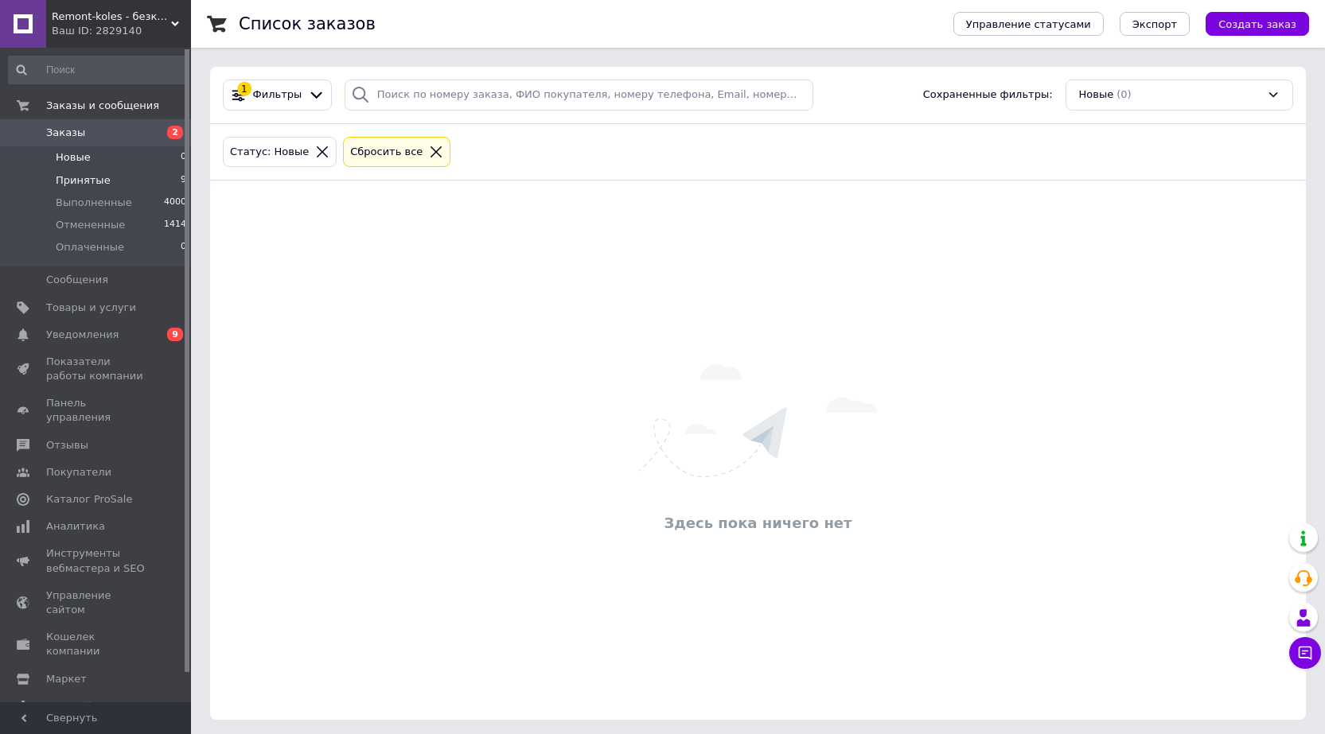
click at [84, 181] on span "Принятые" at bounding box center [83, 180] width 55 height 14
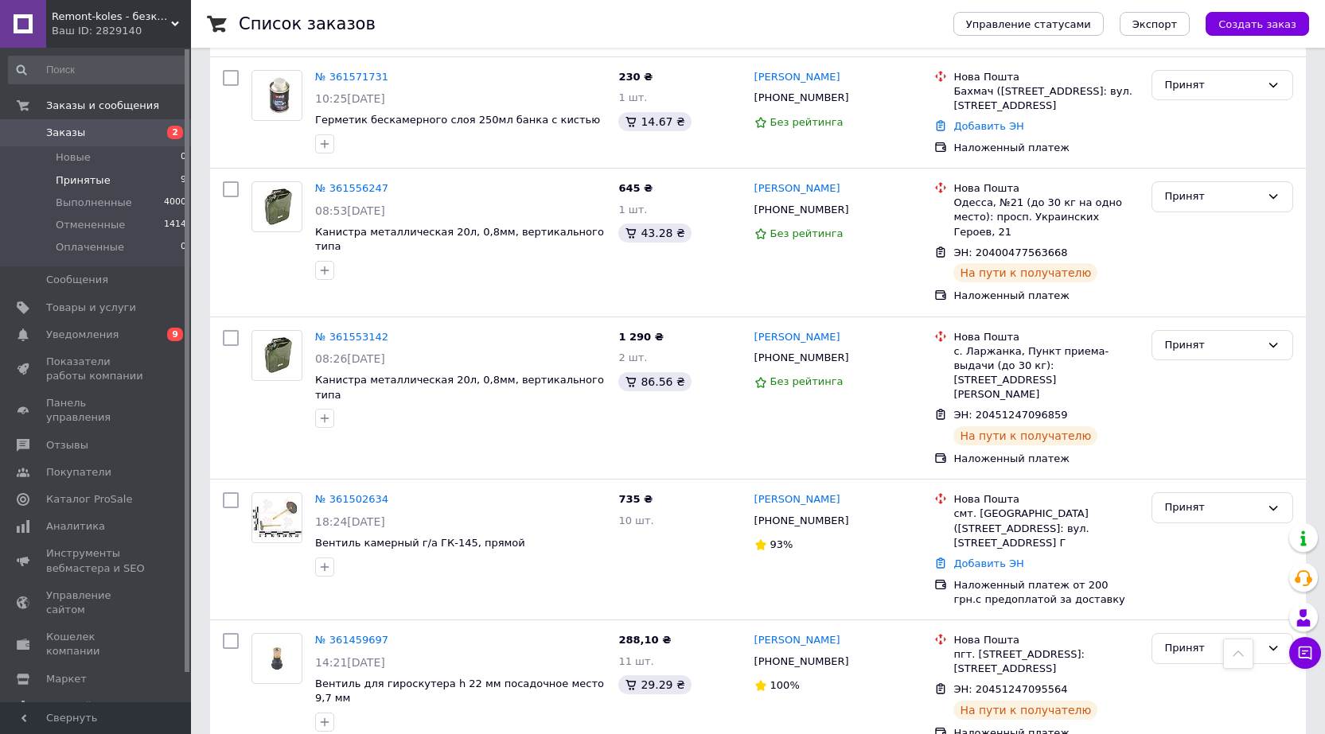
scroll to position [232, 0]
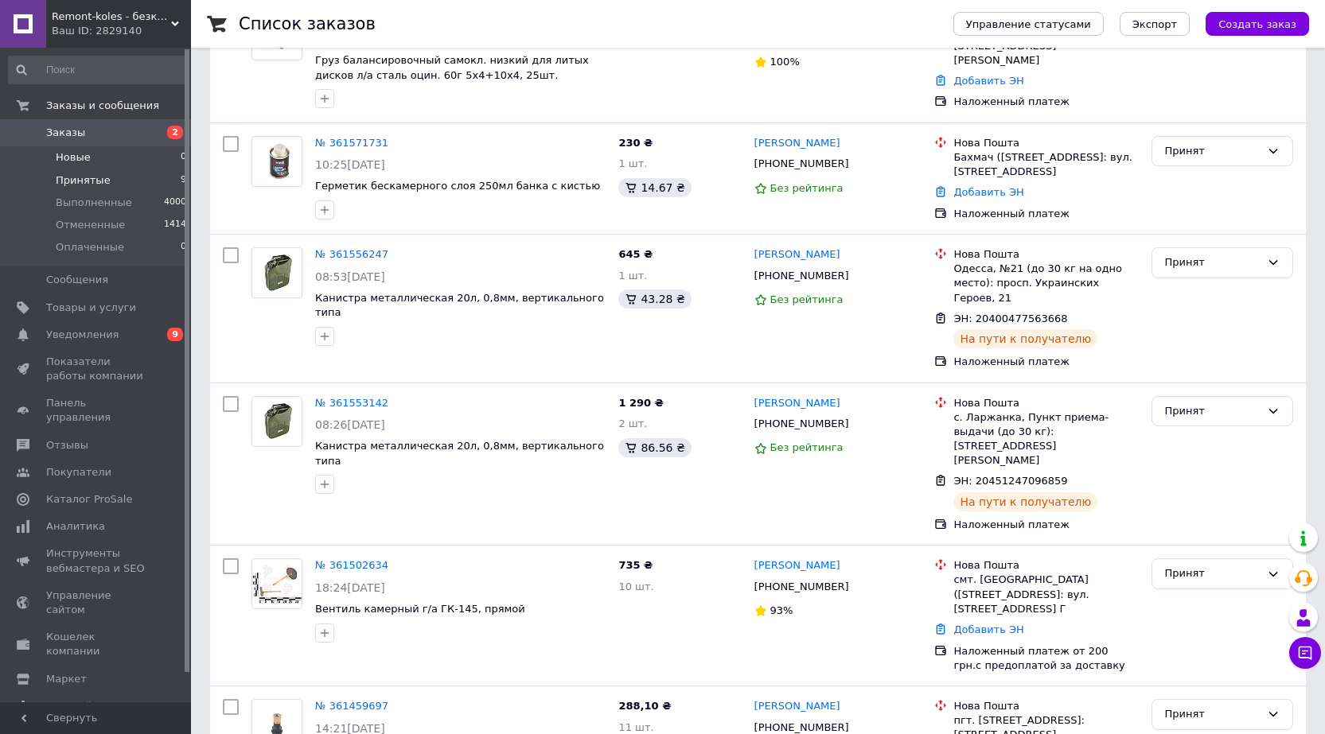
click at [66, 155] on span "Новые" at bounding box center [73, 157] width 35 height 14
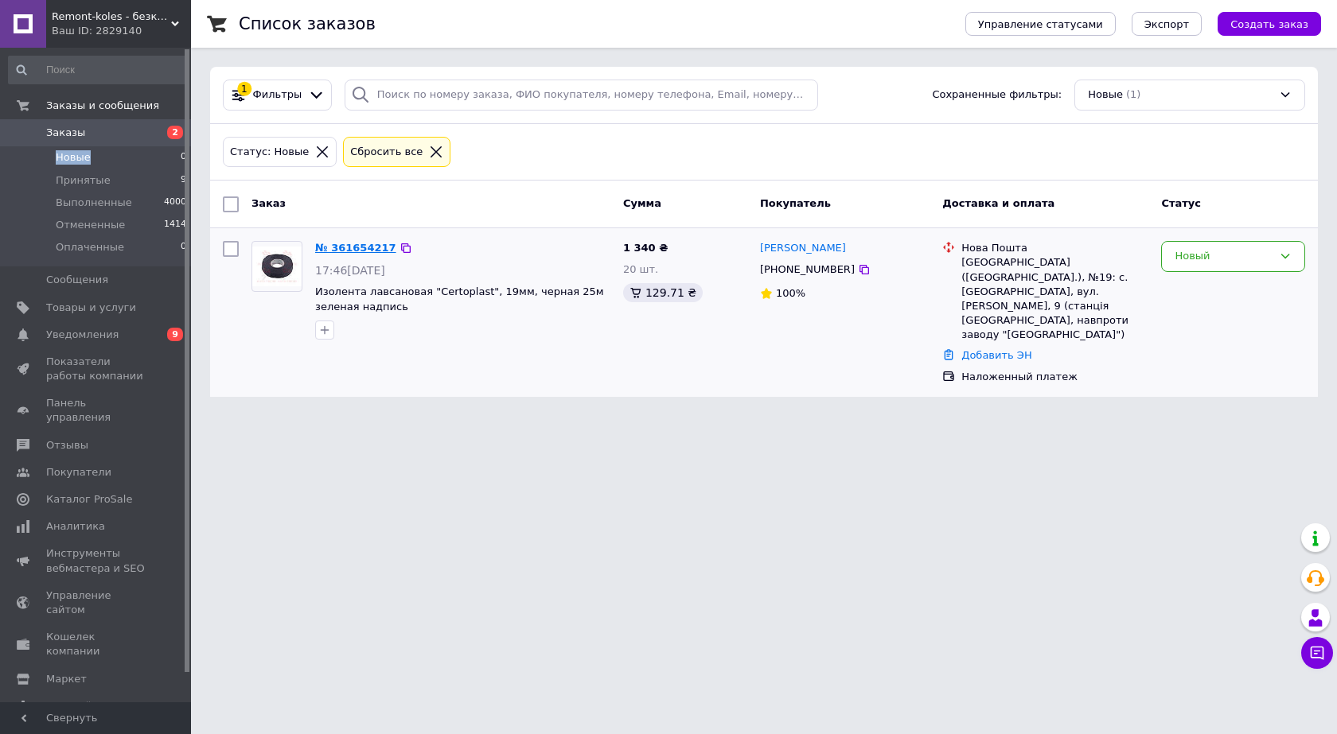
click at [342, 248] on link "№ 361654217" at bounding box center [355, 248] width 81 height 12
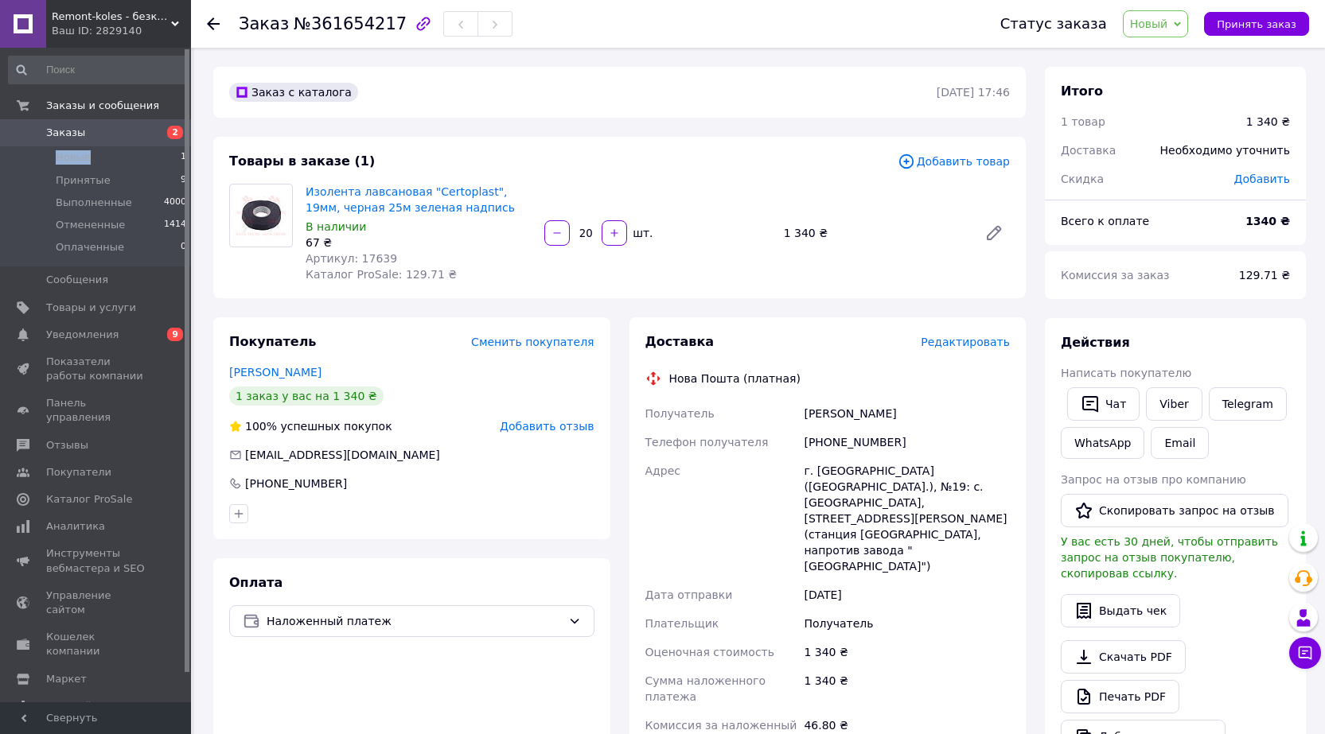
drag, startPoint x: 804, startPoint y: 415, endPoint x: 950, endPoint y: 418, distance: 146.4
click at [950, 418] on div "[PERSON_NAME]" at bounding box center [906, 413] width 212 height 29
copy div "[PERSON_NAME]"
click at [279, 366] on link "[PERSON_NAME]" at bounding box center [275, 372] width 92 height 13
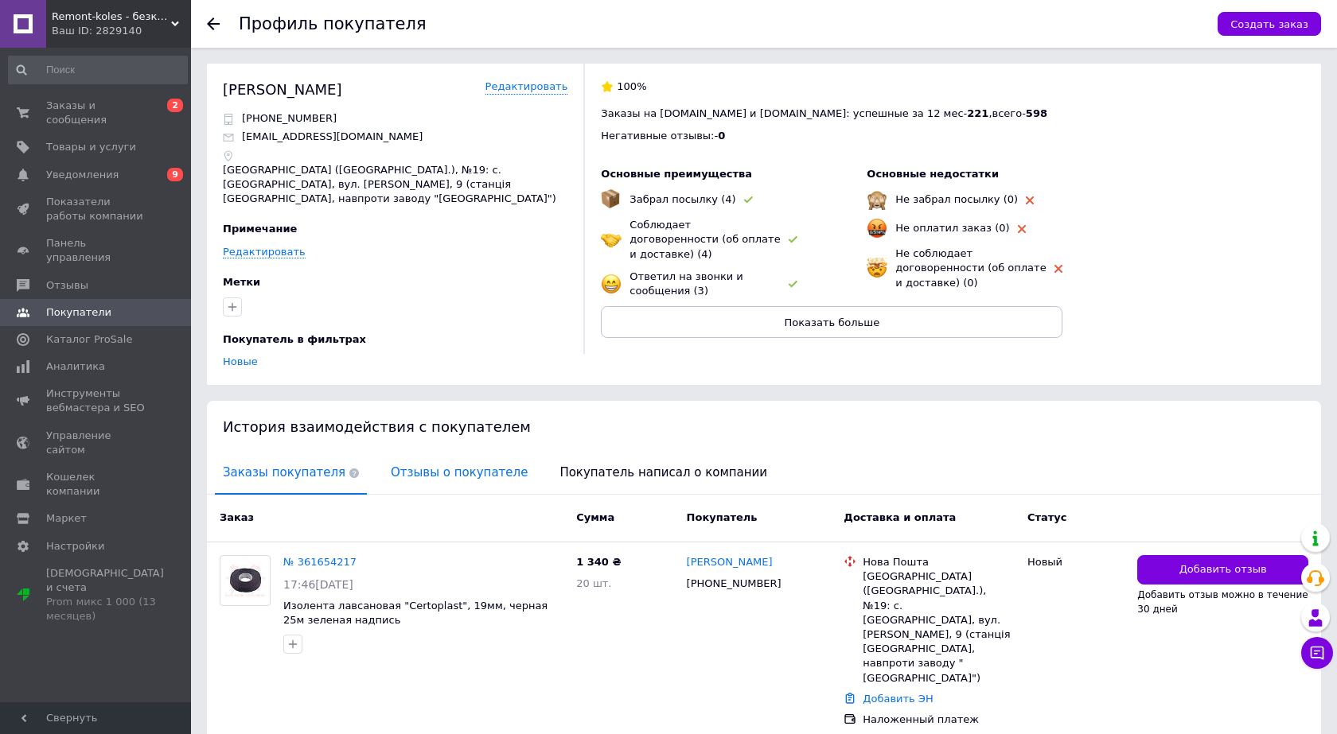
click at [390, 458] on span "Отзывы о покупателе" at bounding box center [459, 473] width 153 height 41
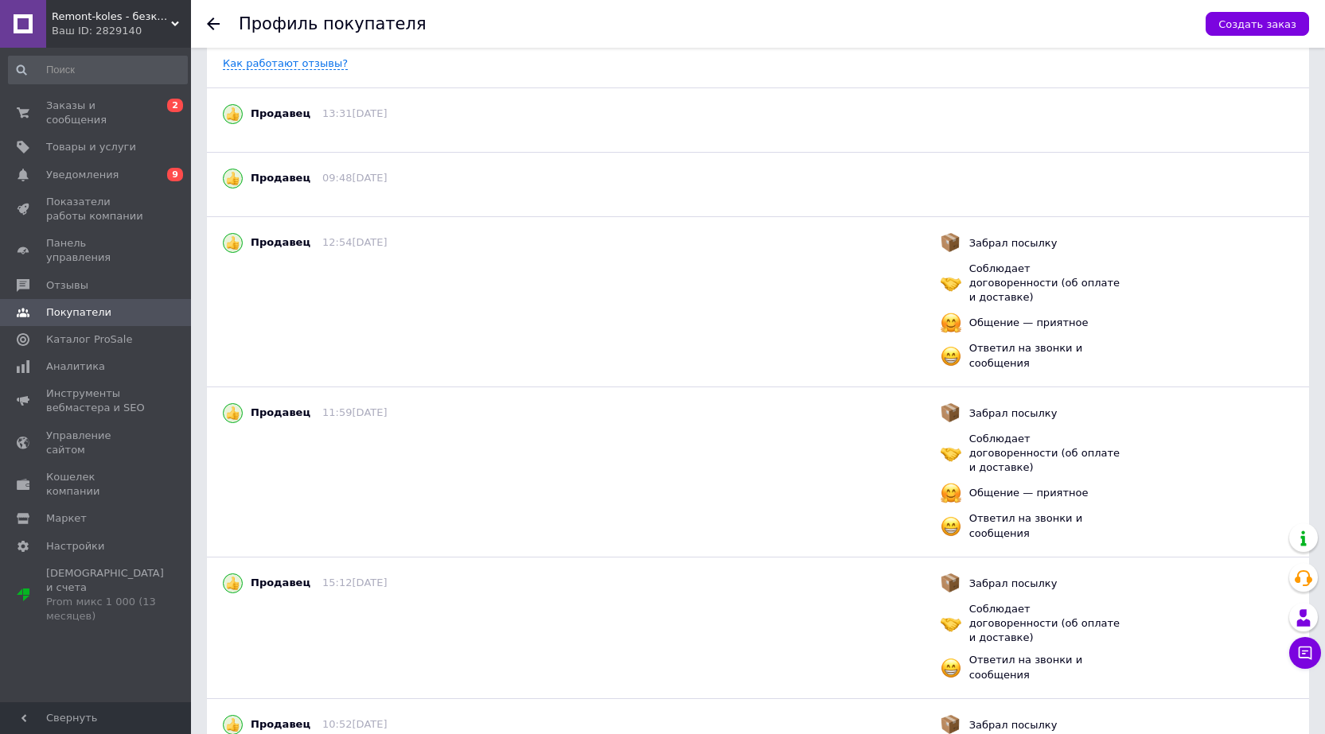
scroll to position [239, 0]
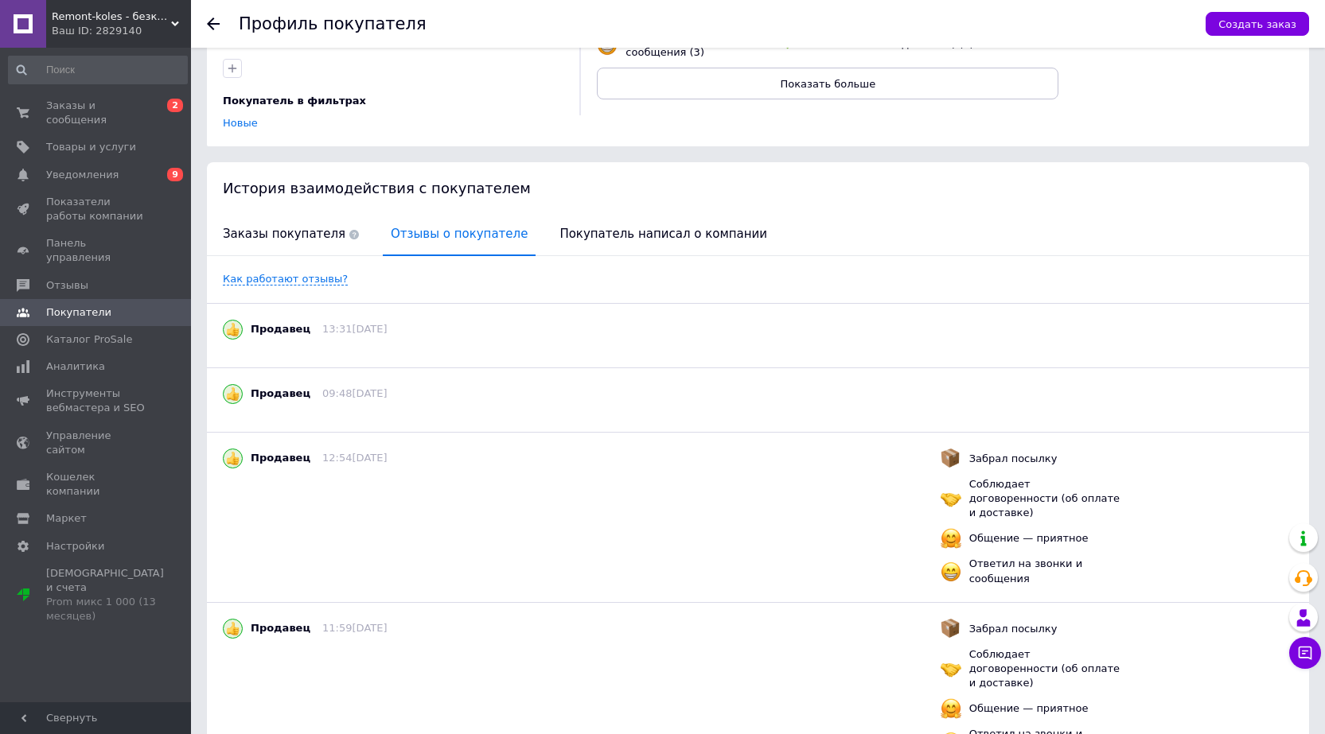
click at [212, 22] on icon at bounding box center [213, 24] width 13 height 13
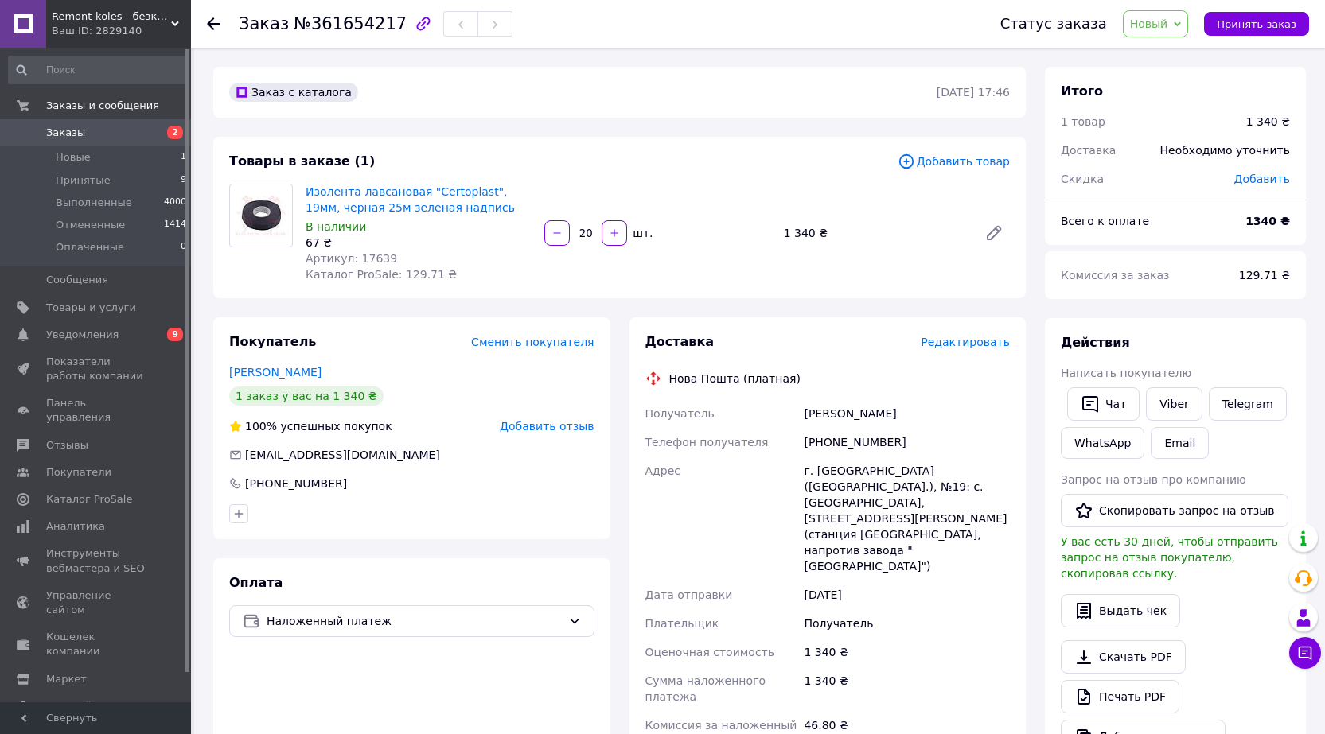
click at [1189, 28] on span "Новый" at bounding box center [1156, 23] width 66 height 27
click at [1162, 55] on li "Принят" at bounding box center [1165, 56] width 84 height 24
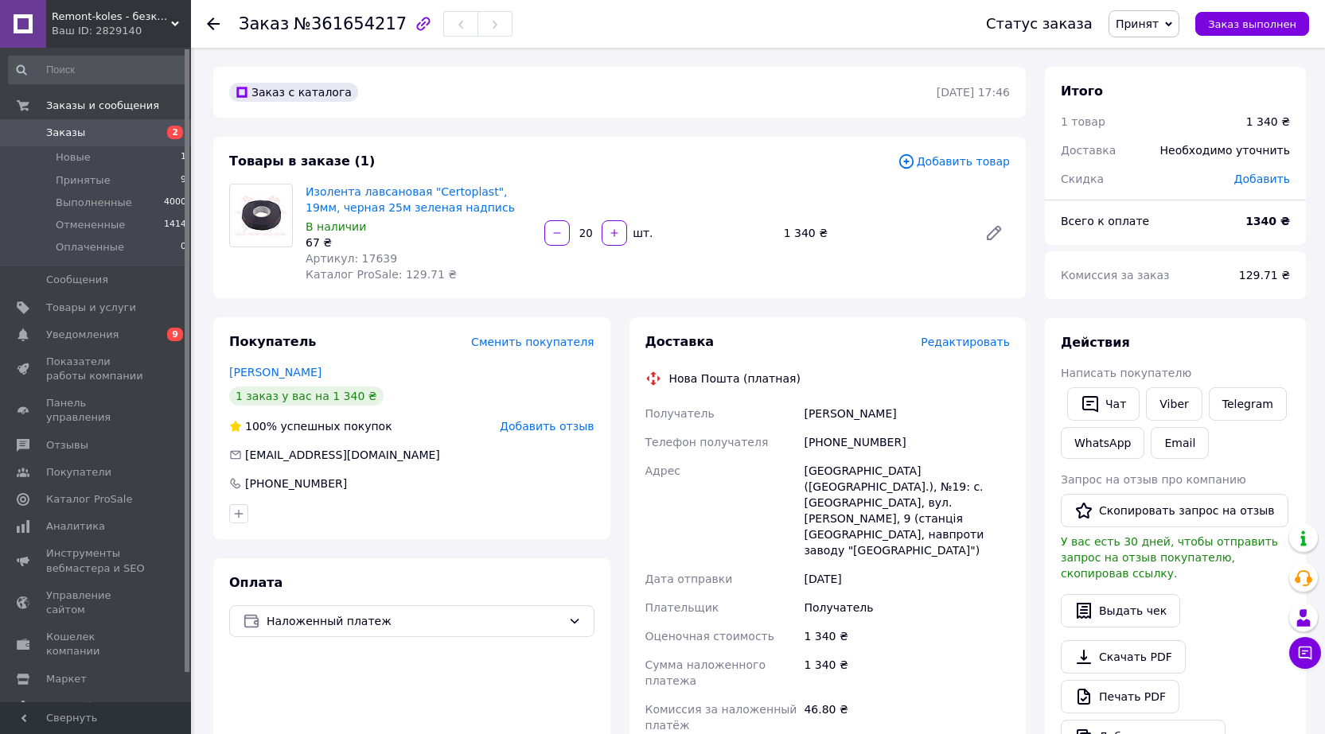
click at [206, 25] on div "Заказ №361654217 Статус заказа Принят Выполнен Отменен Оплаченный Заказ выполнен" at bounding box center [758, 24] width 1134 height 48
click at [213, 25] on icon at bounding box center [213, 24] width 13 height 13
